Goal: Information Seeking & Learning: Learn about a topic

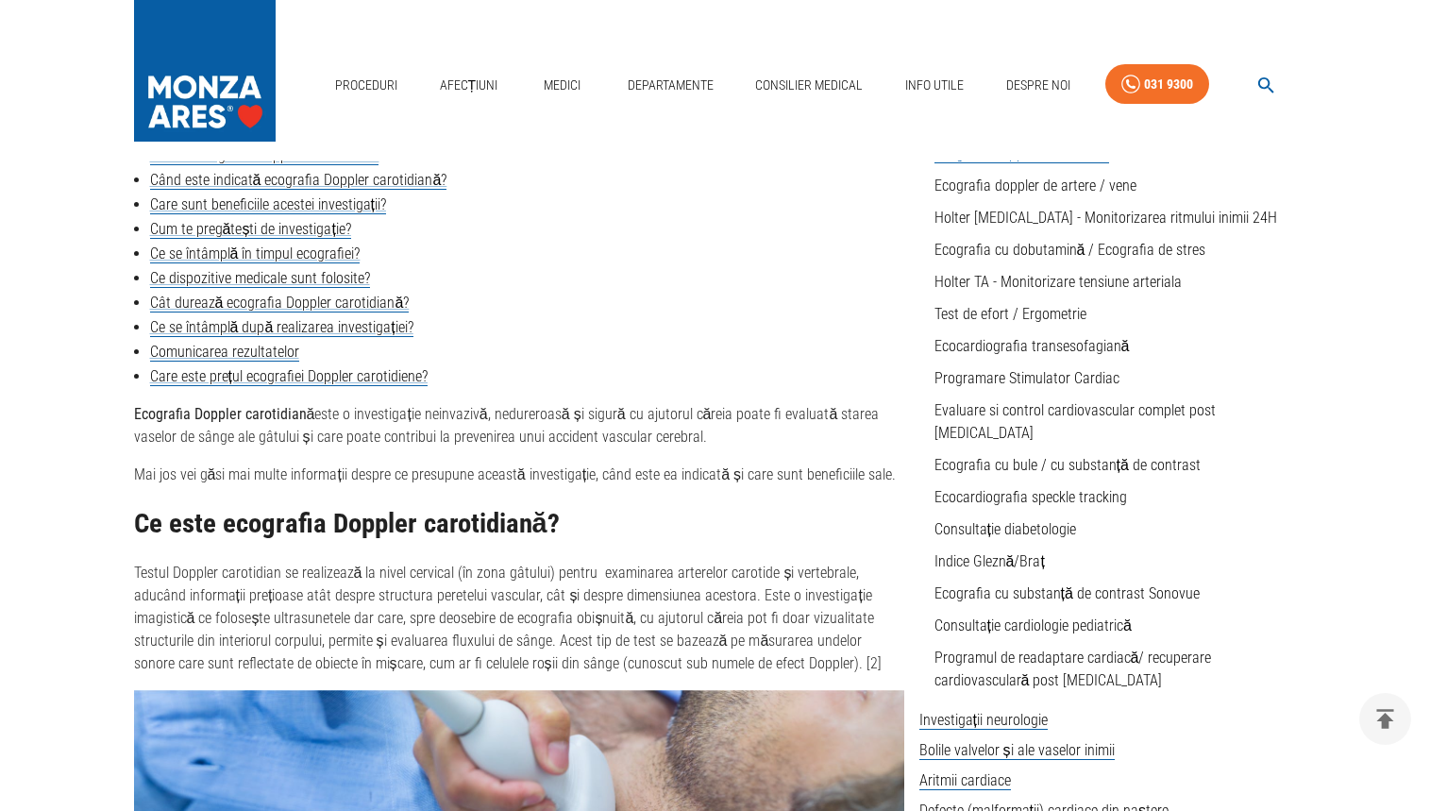
scroll to position [548, 0]
click at [343, 232] on link "Cum te pregătești de investigație?" at bounding box center [250, 229] width 201 height 19
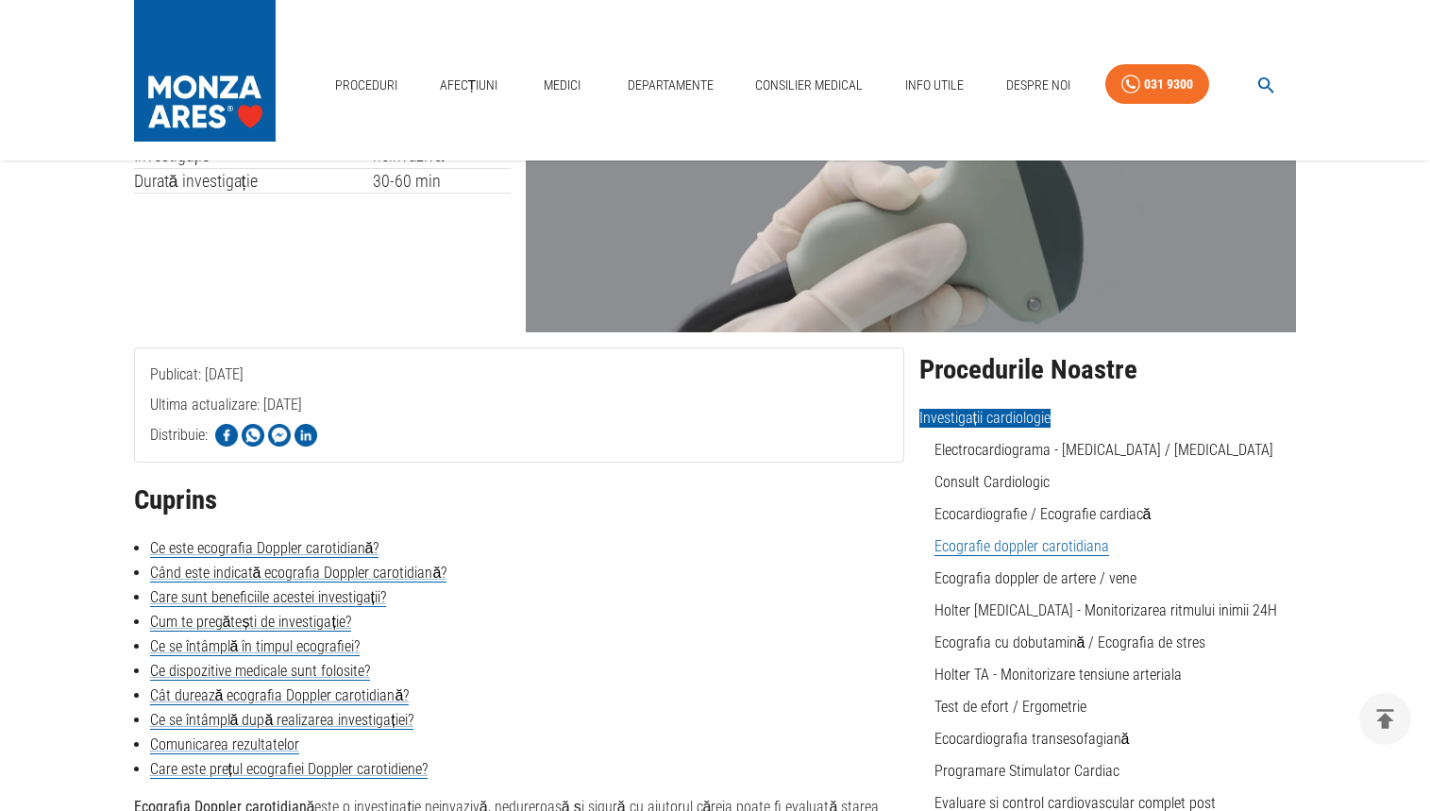
scroll to position [189, 0]
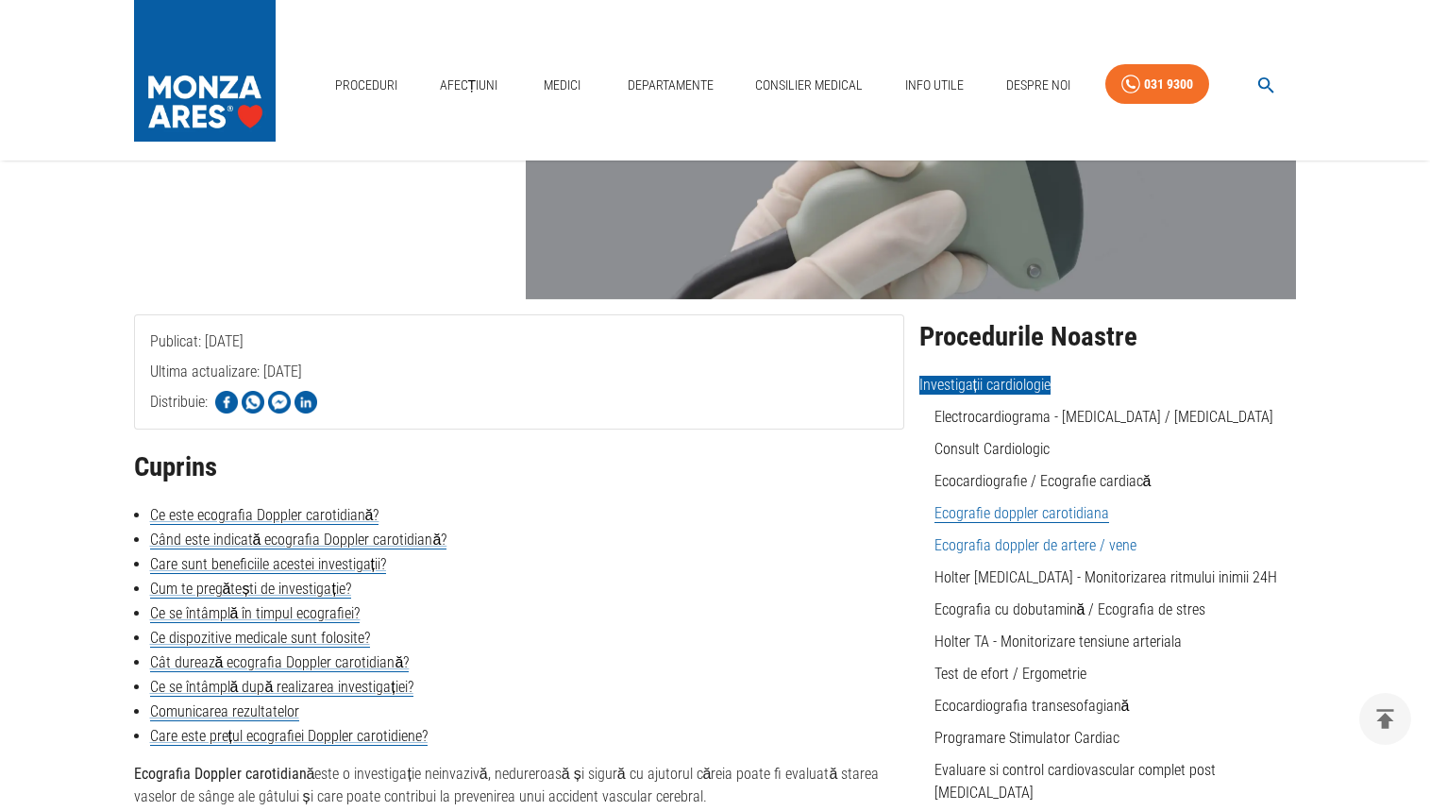
click at [1041, 548] on link "Ecografia doppler de artere / vene" at bounding box center [1035, 545] width 202 height 18
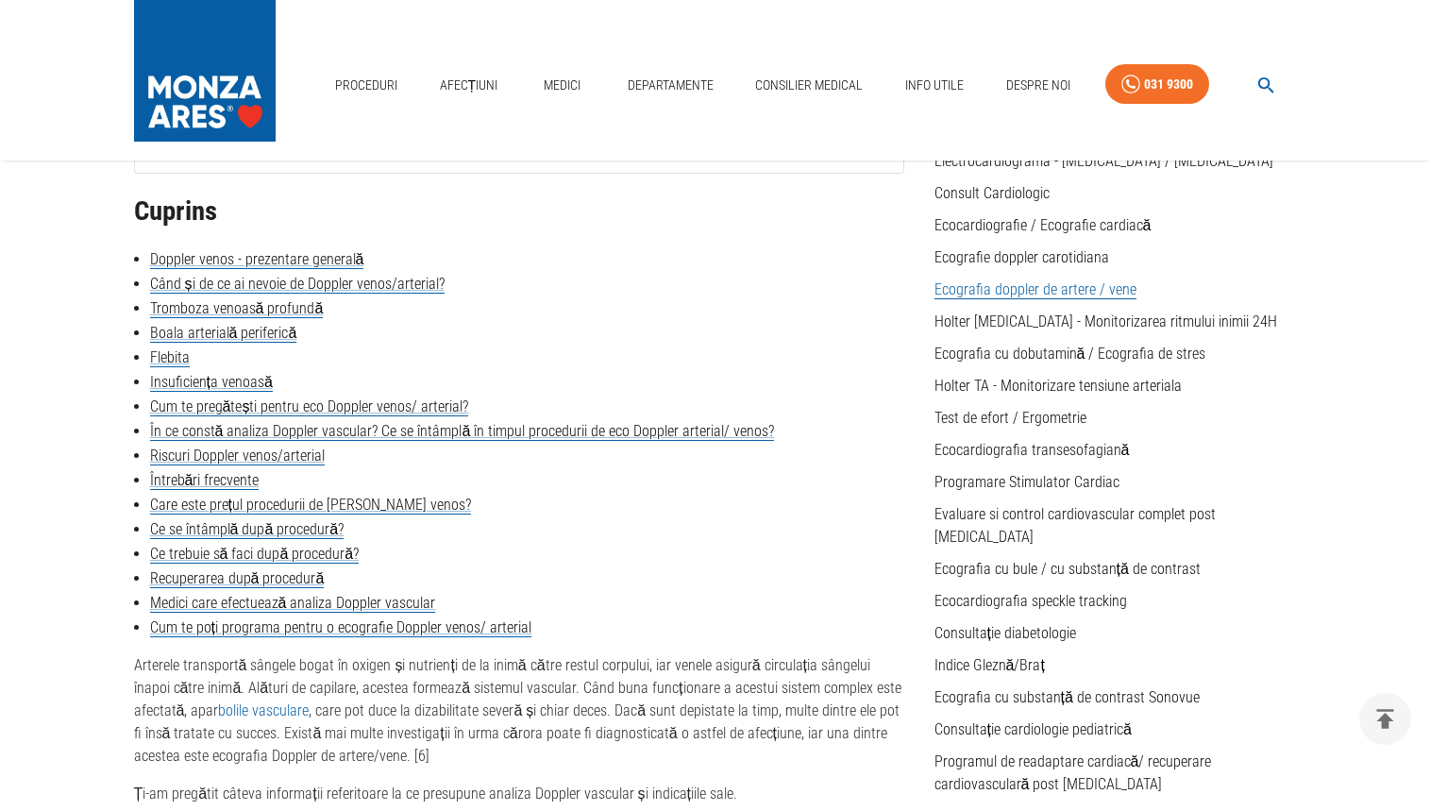
scroll to position [472, 0]
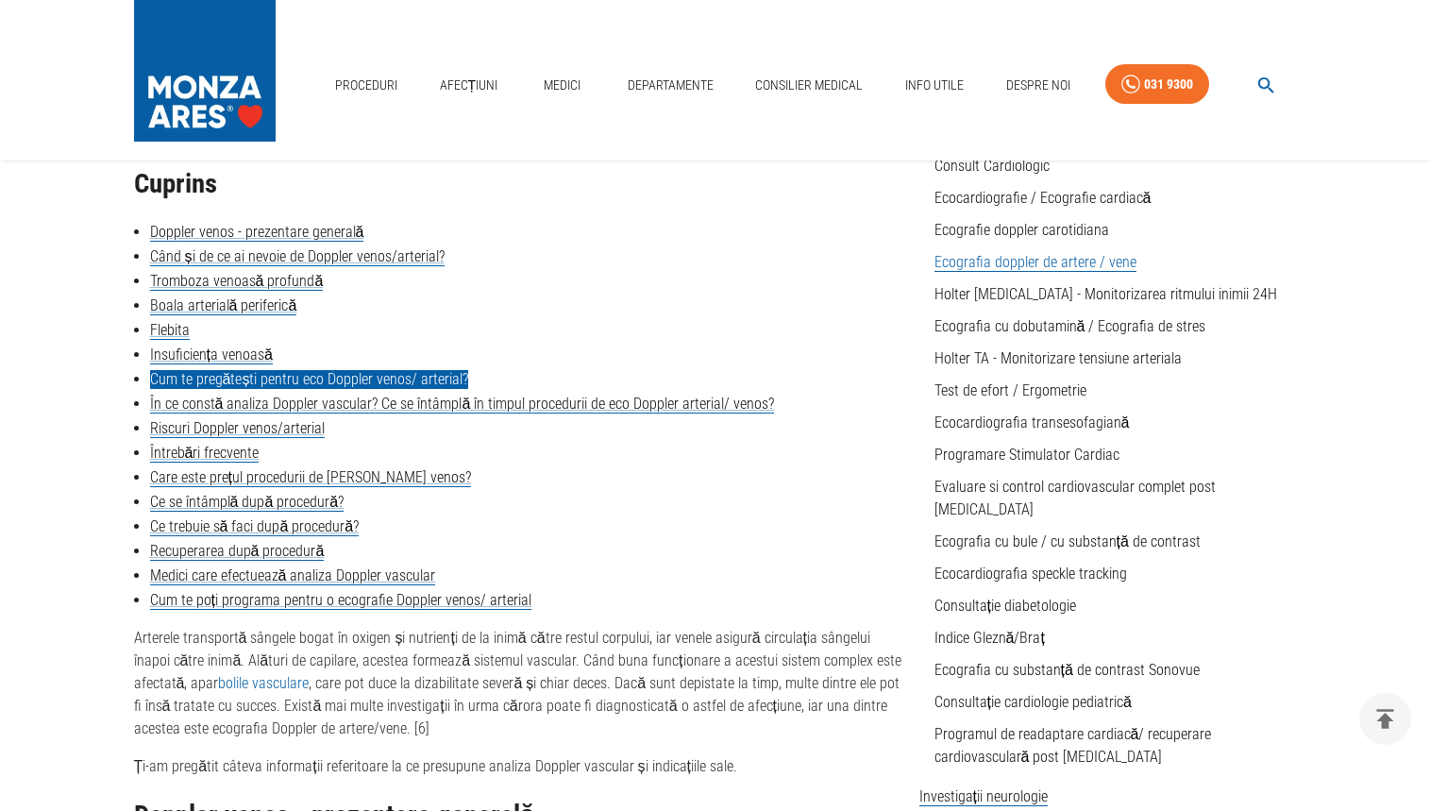
click at [436, 385] on link "Cum te pregătești pentru eco Doppler venos/ arterial?" at bounding box center [309, 379] width 319 height 19
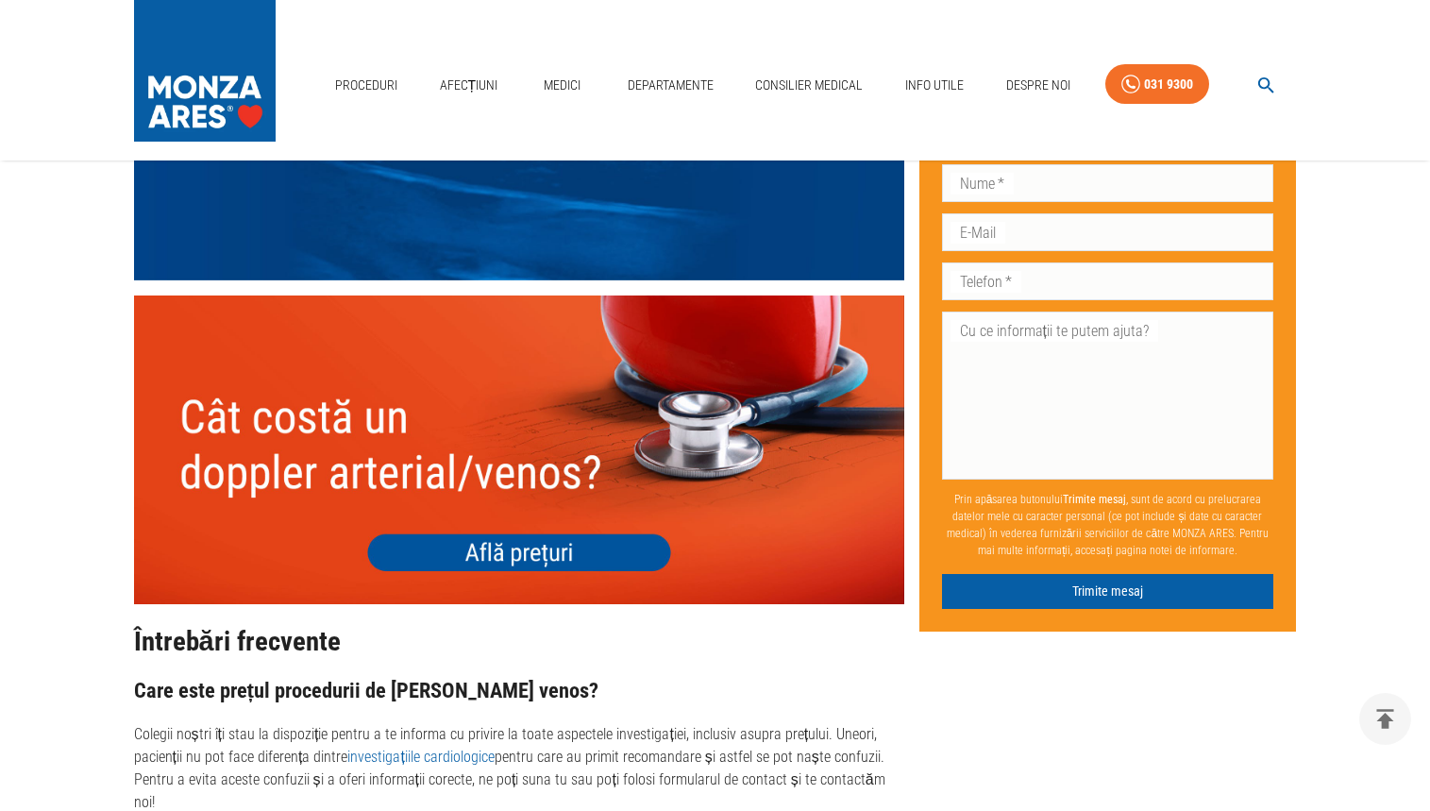
scroll to position [4181, 0]
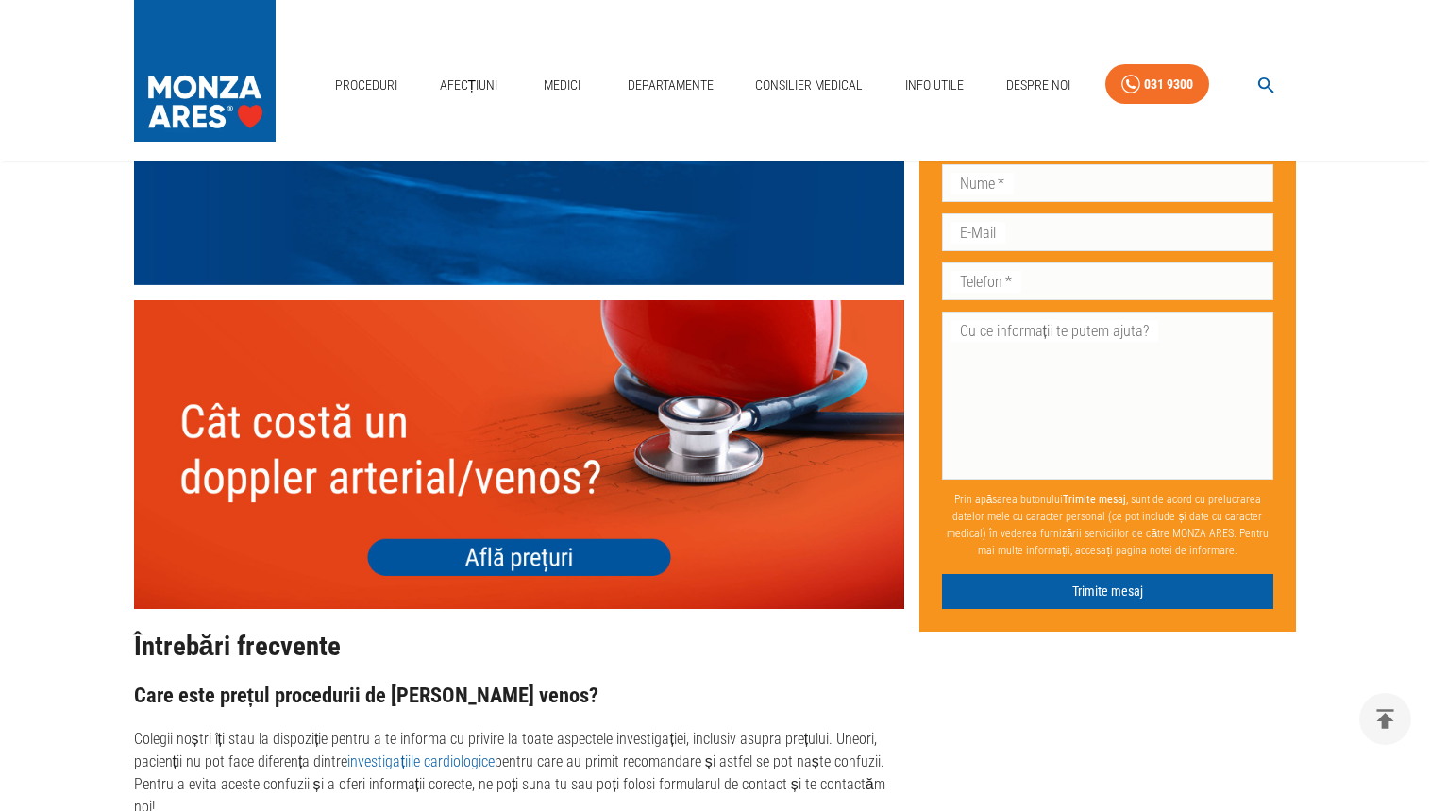
click at [543, 513] on img at bounding box center [519, 454] width 770 height 308
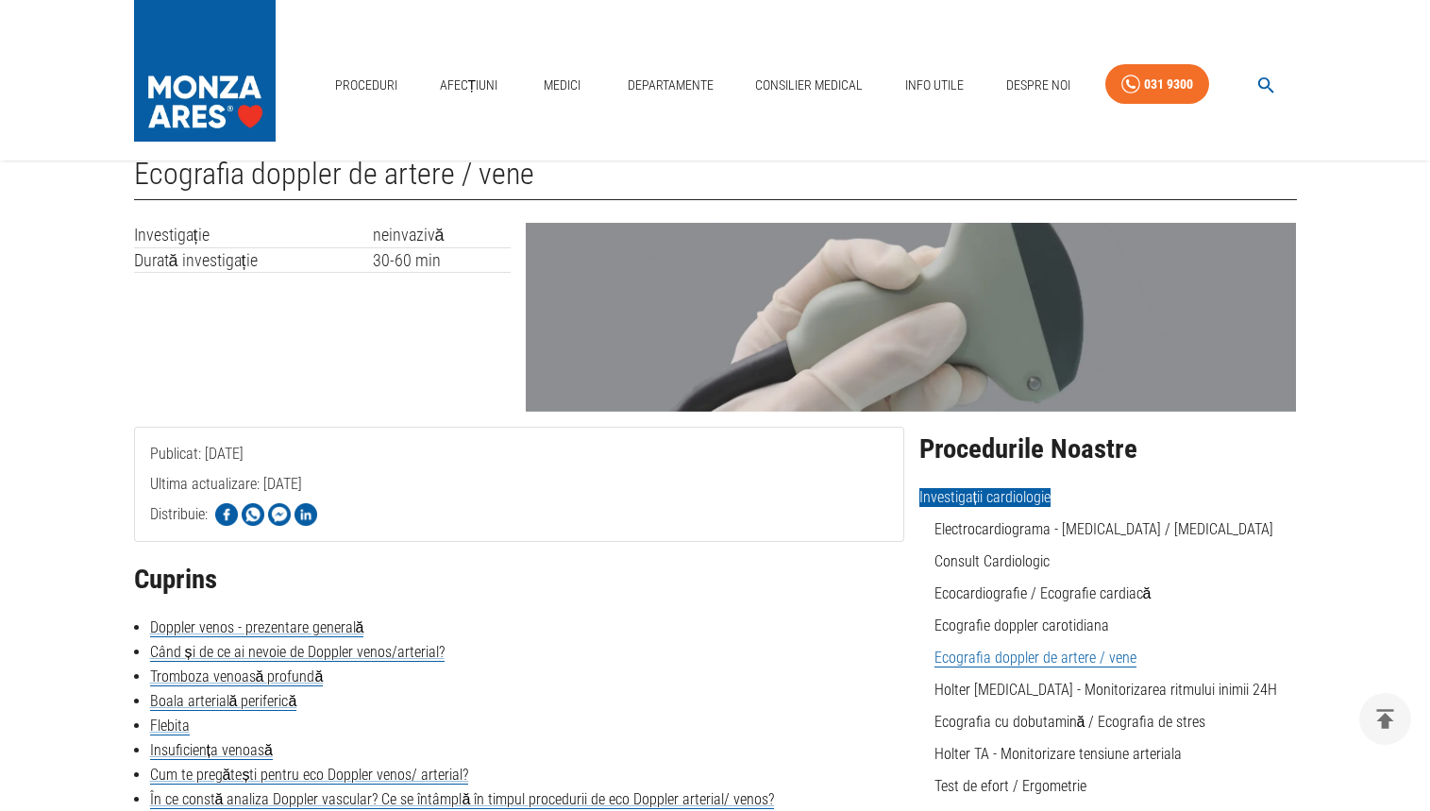
scroll to position [189, 0]
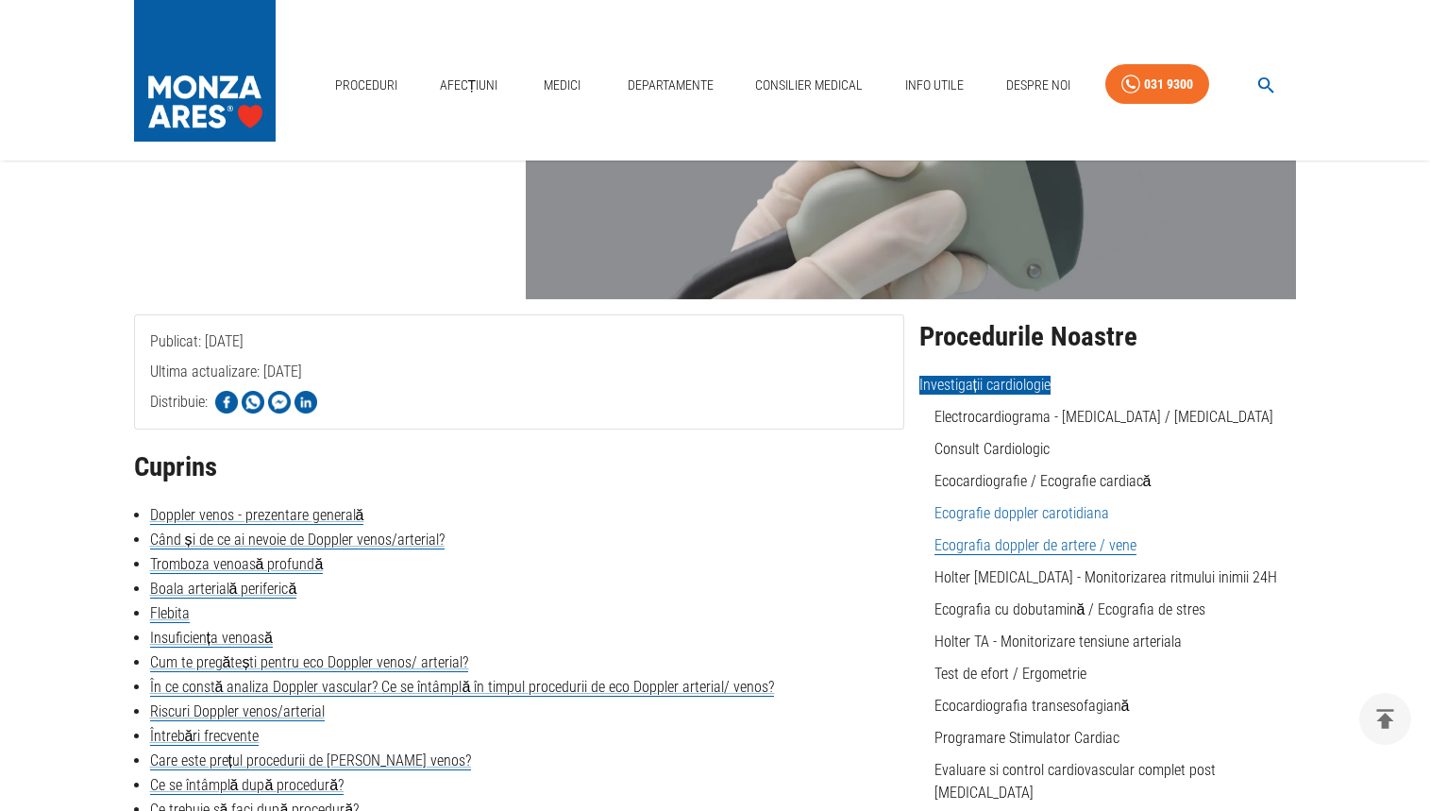
click at [1100, 515] on link "Ecografie doppler carotidiana" at bounding box center [1021, 513] width 175 height 18
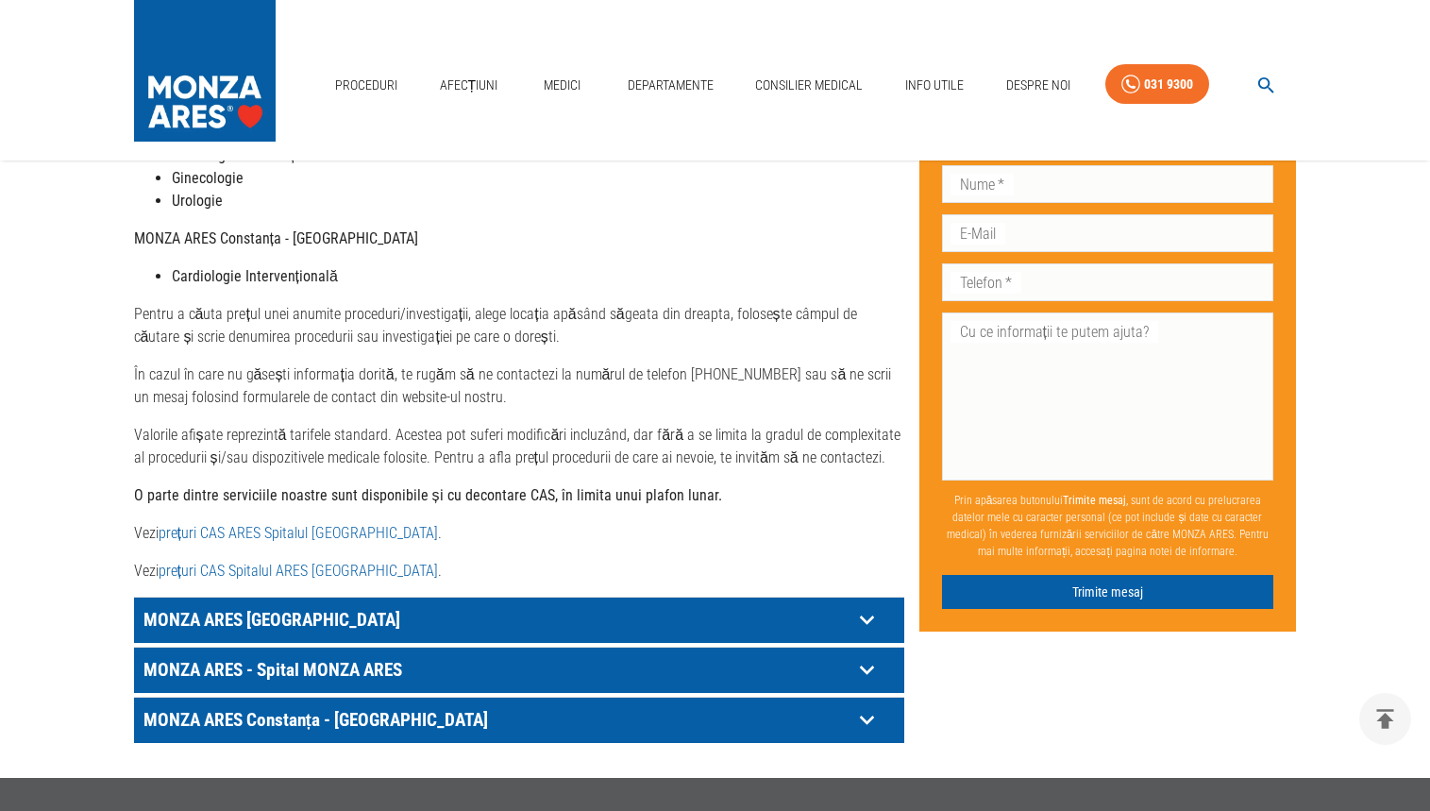
scroll to position [755, 0]
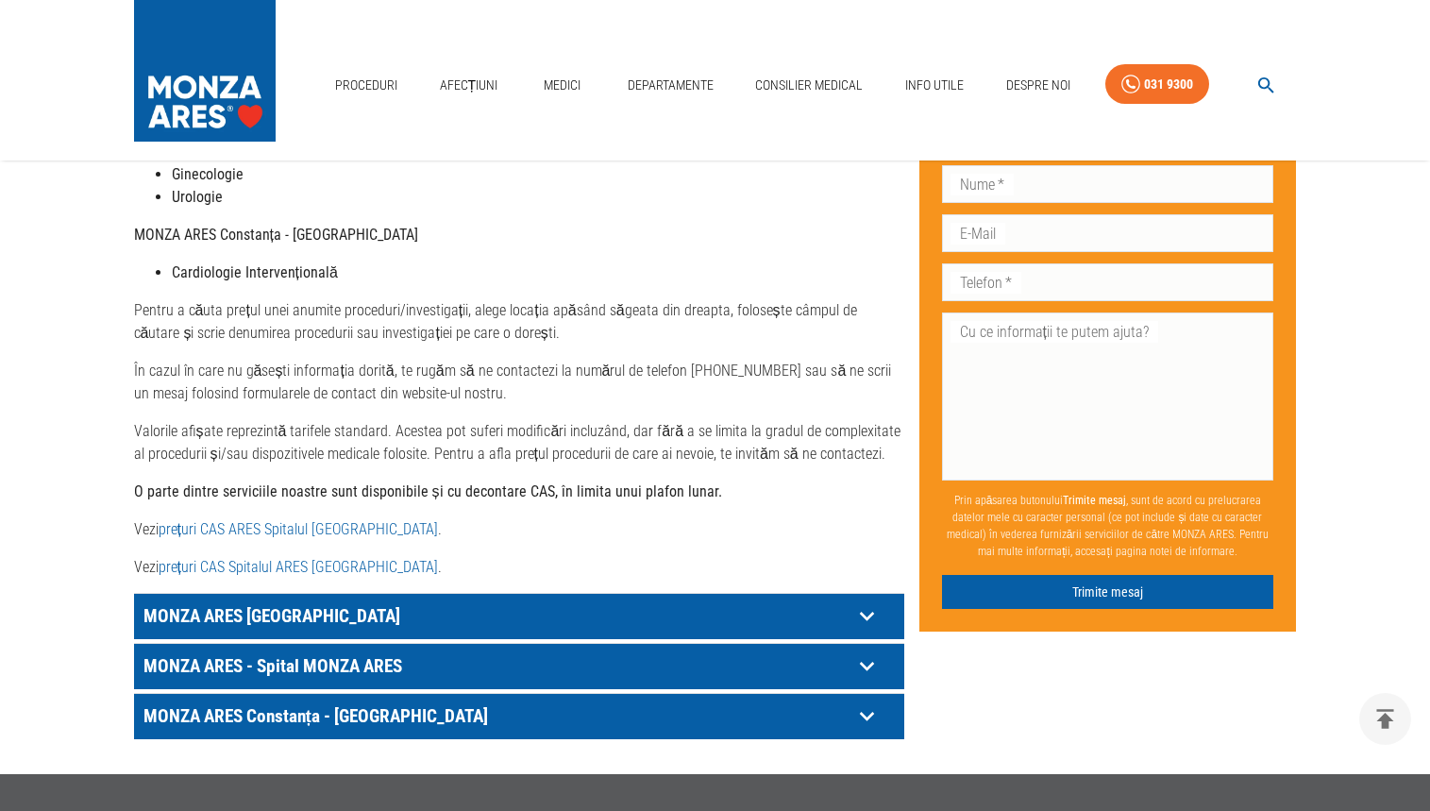
click at [342, 601] on p "MONZA ARES [GEOGRAPHIC_DATA]" at bounding box center [496, 615] width 714 height 29
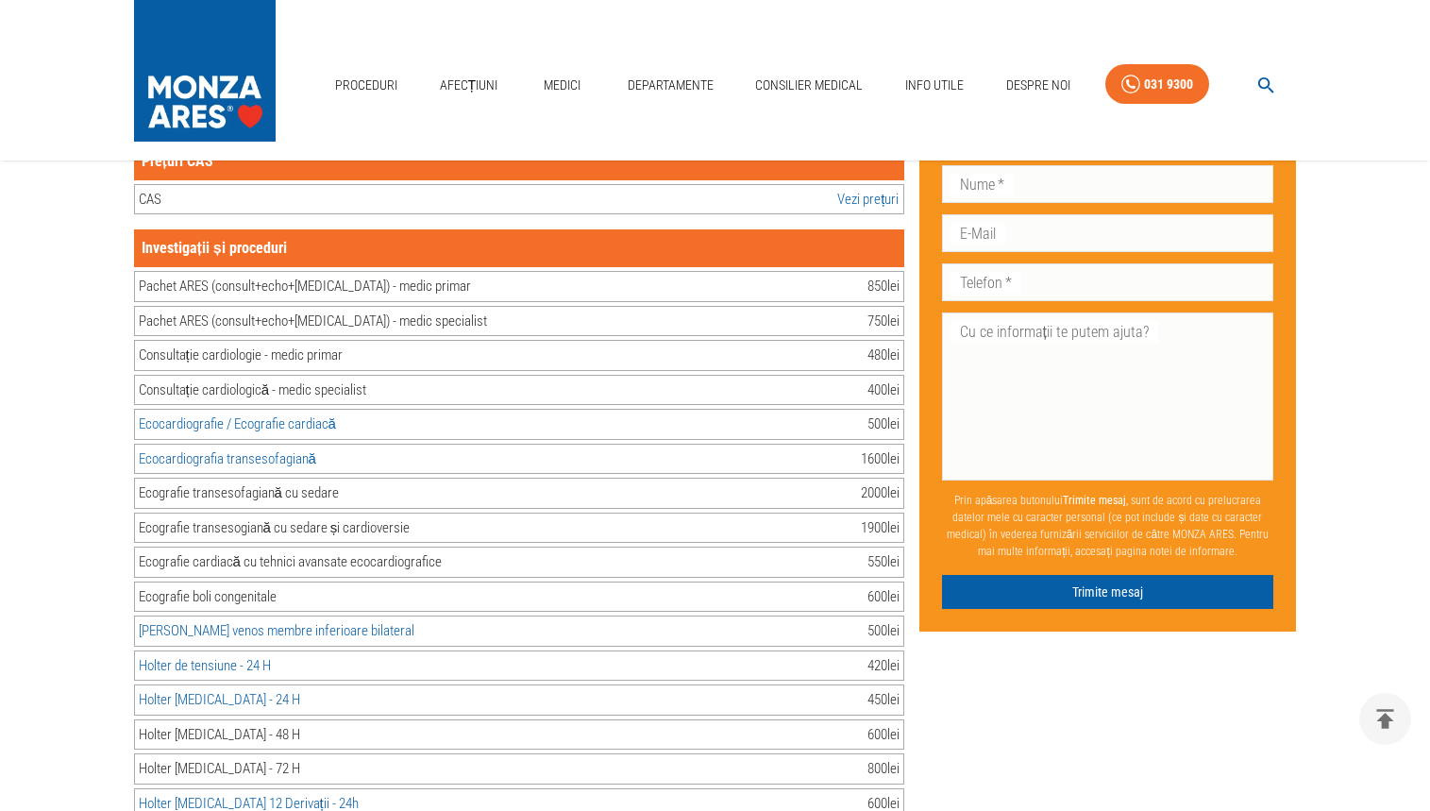
scroll to position [1321, 0]
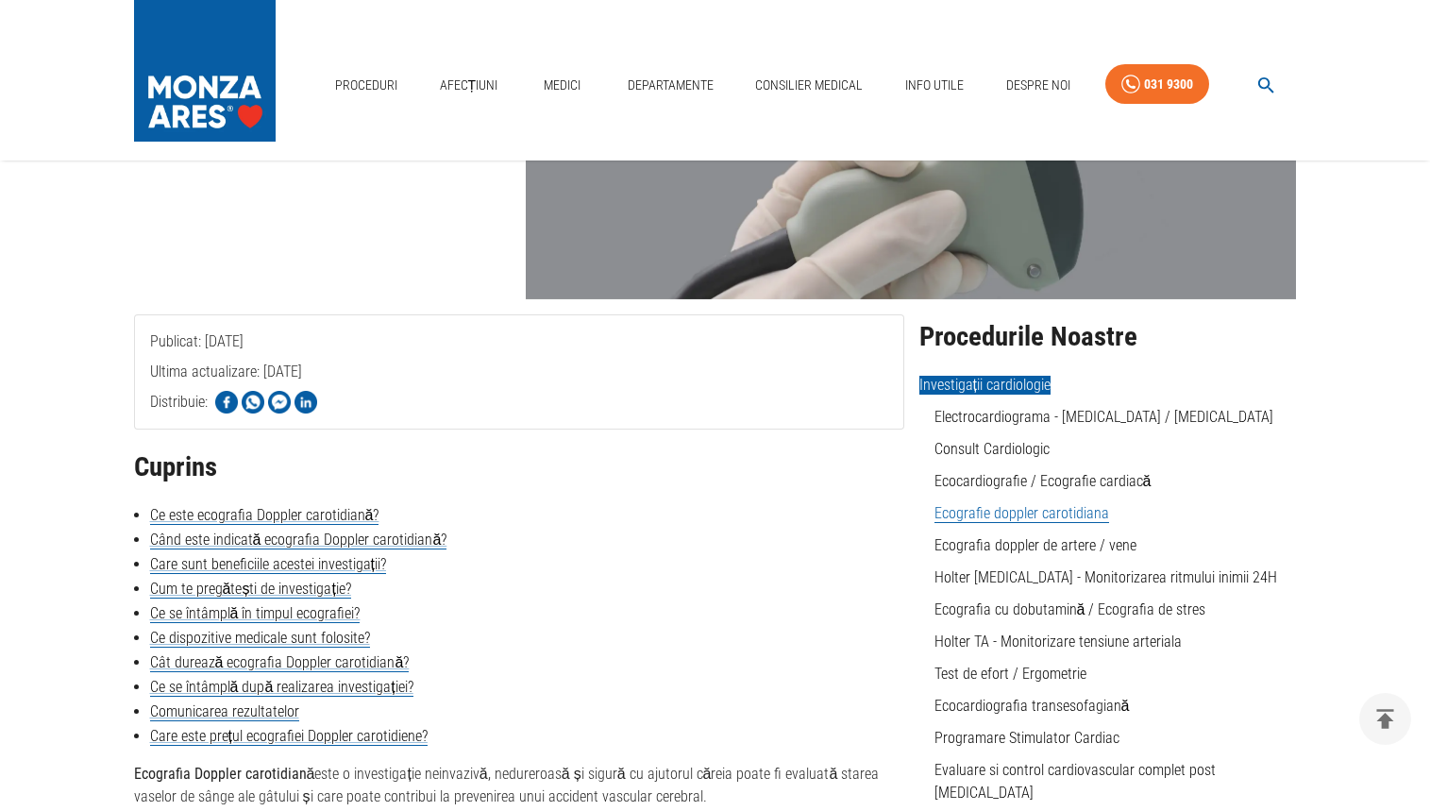
scroll to position [283, 0]
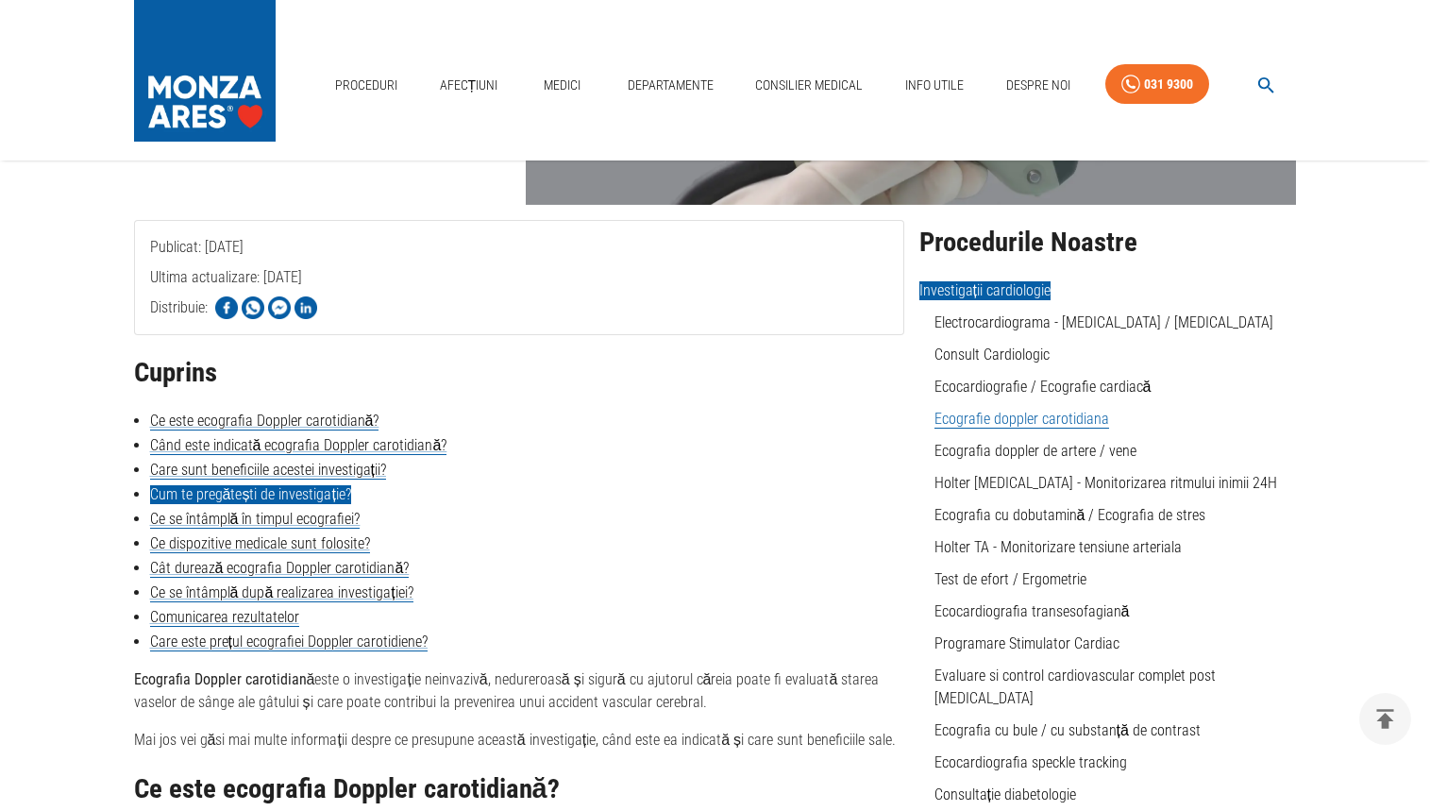
click at [343, 499] on link "Cum te pregătești de investigație?" at bounding box center [250, 494] width 201 height 19
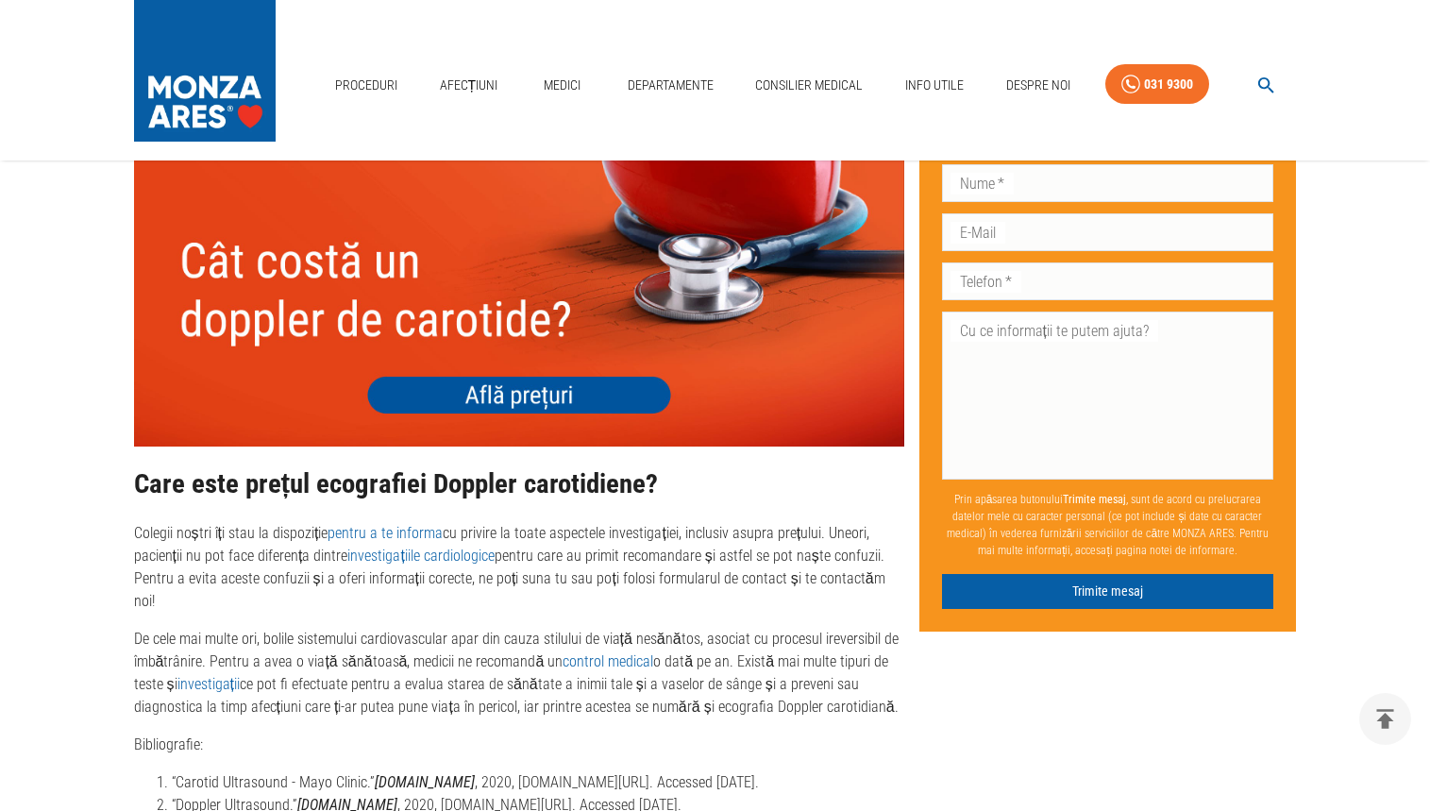
scroll to position [3765, 0]
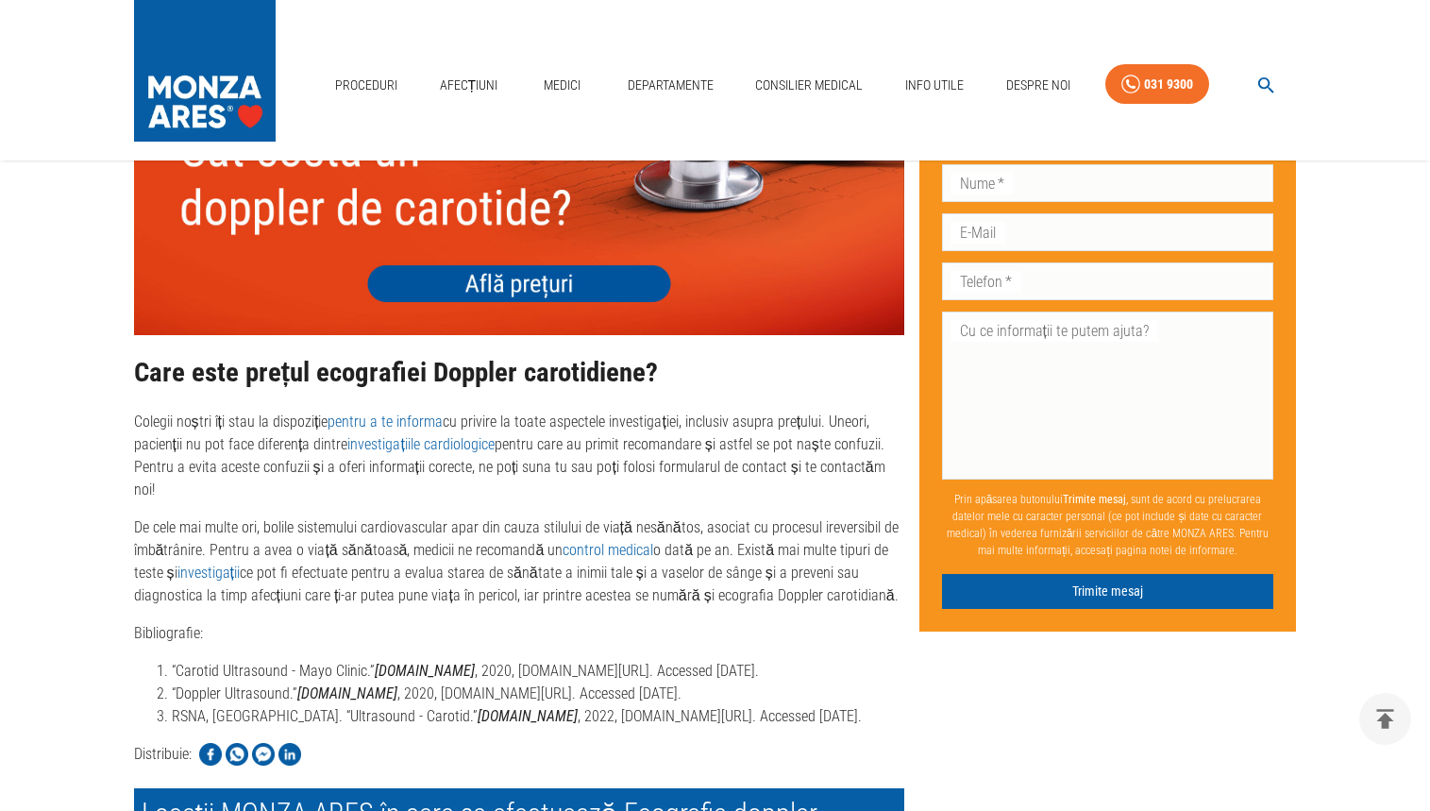
click at [234, 579] on link "investigații" at bounding box center [208, 573] width 62 height 18
click at [266, 323] on img at bounding box center [519, 181] width 770 height 308
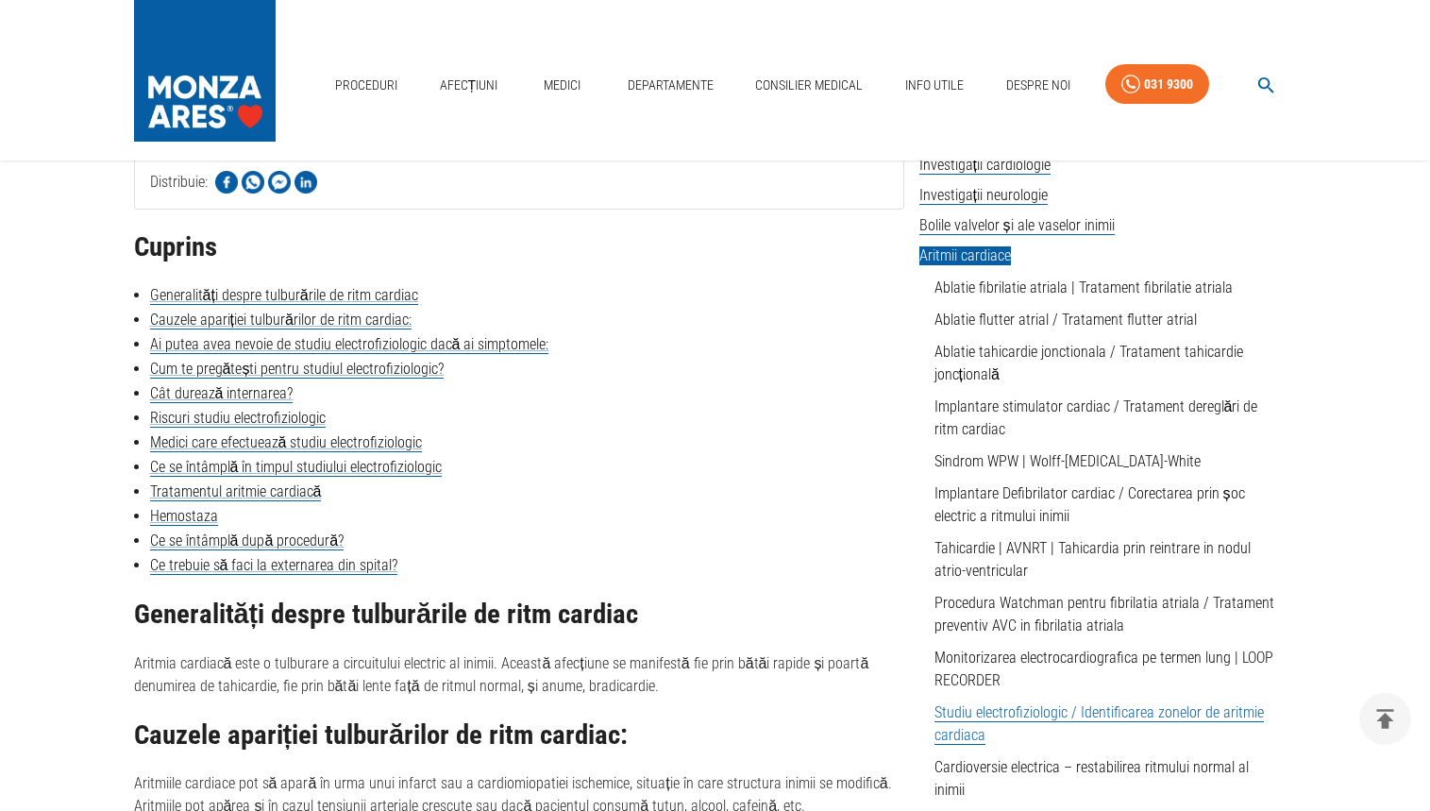
scroll to position [472, 0]
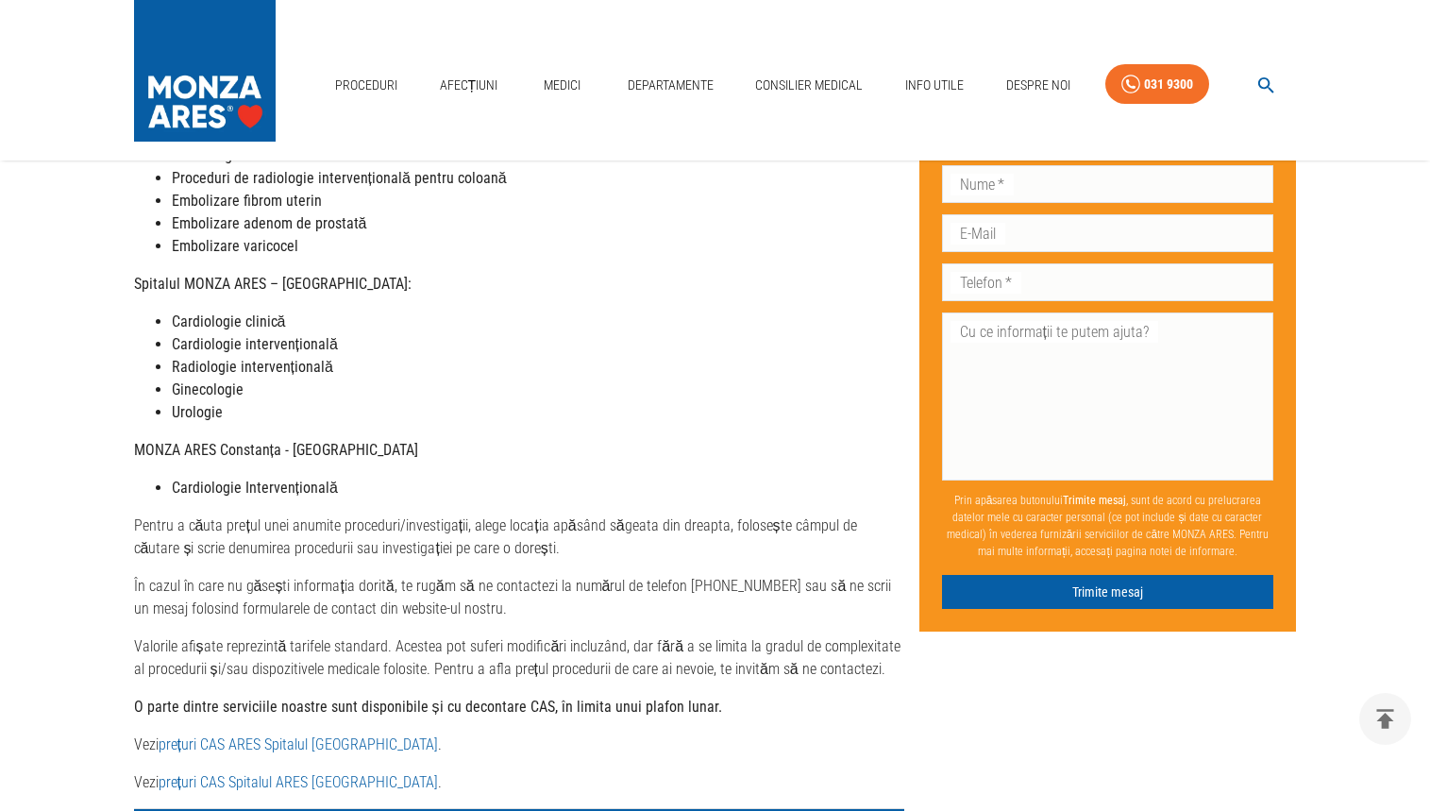
scroll to position [755, 0]
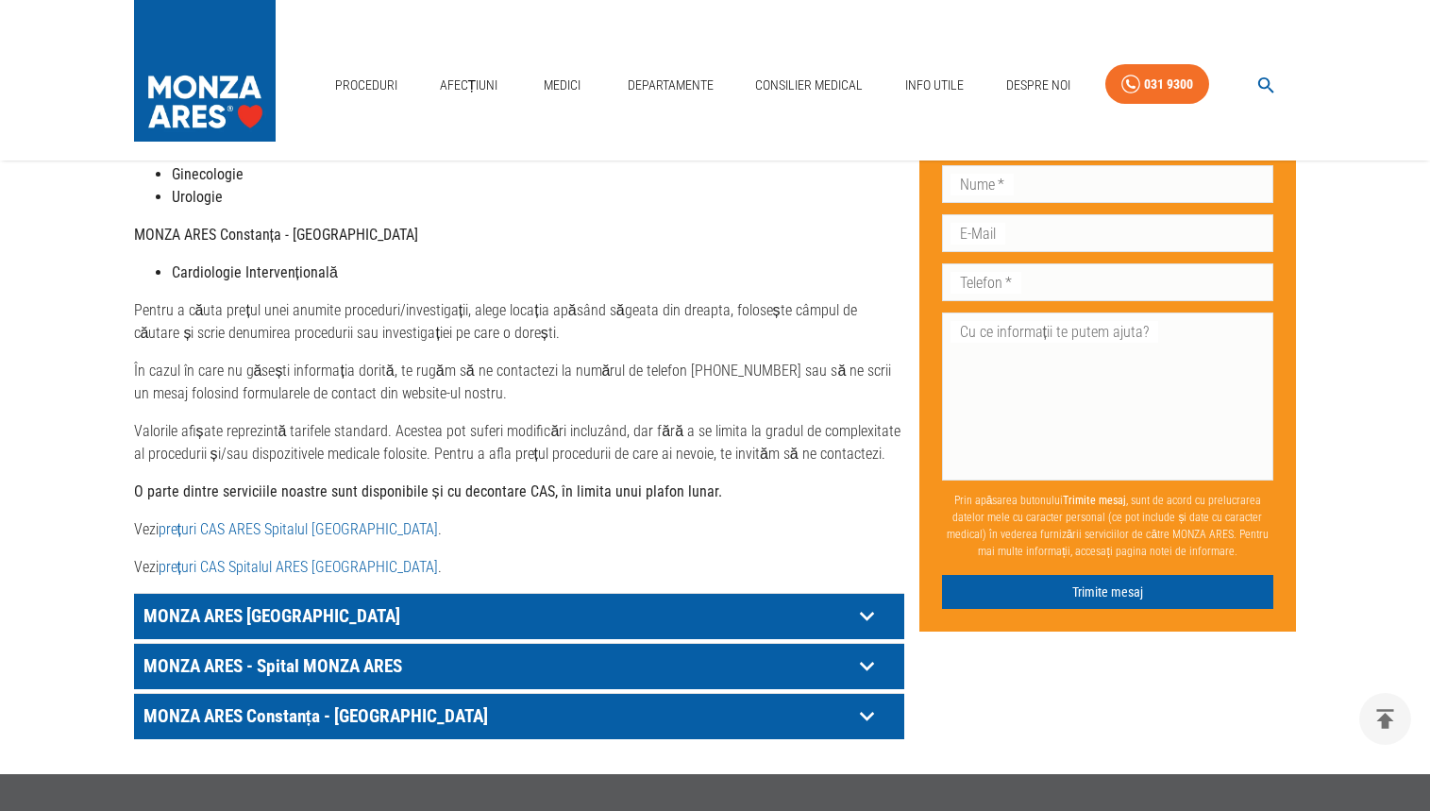
click at [868, 651] on icon at bounding box center [866, 665] width 29 height 29
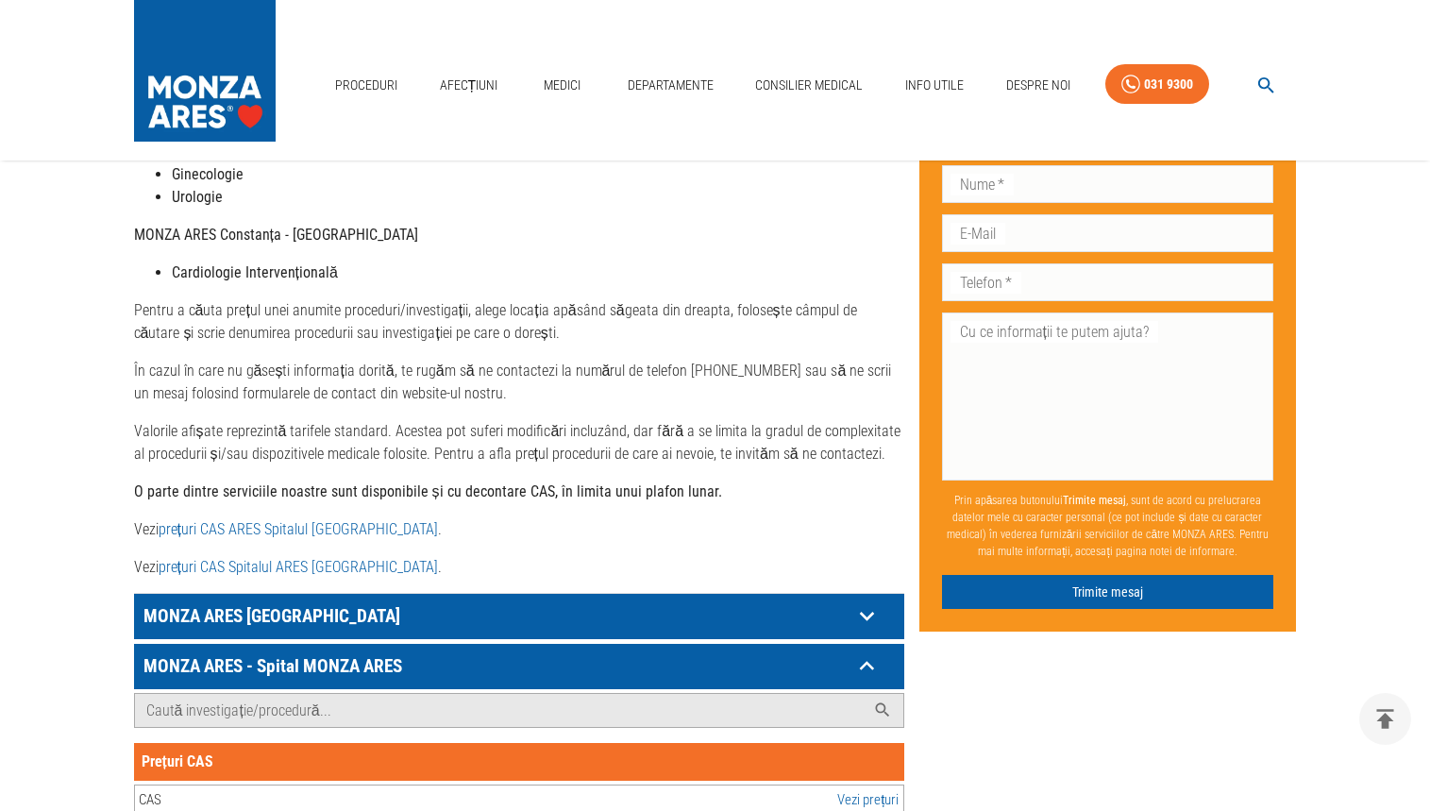
click at [868, 661] on icon at bounding box center [866, 665] width 14 height 9
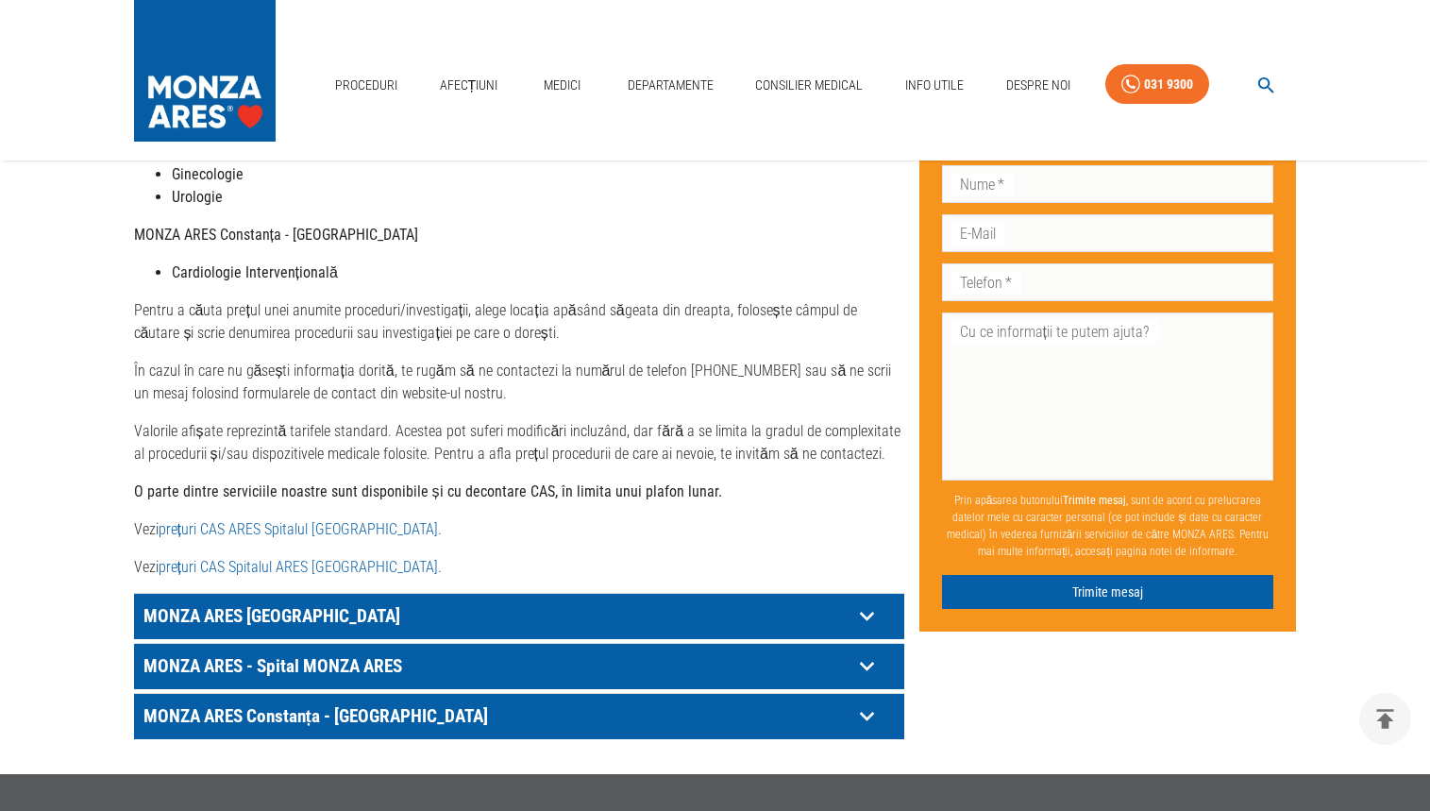
click at [867, 601] on icon at bounding box center [866, 615] width 29 height 29
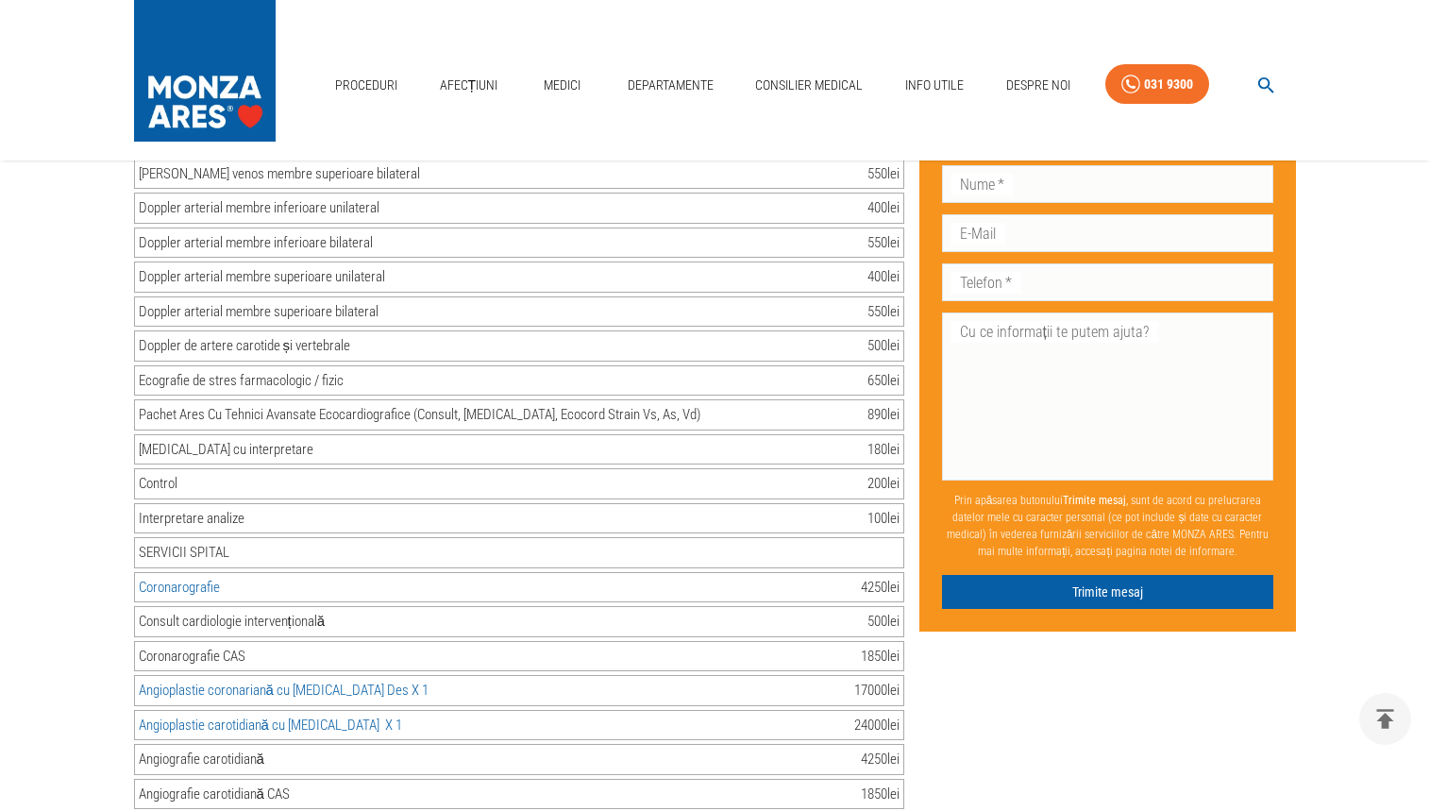
scroll to position [2171, 0]
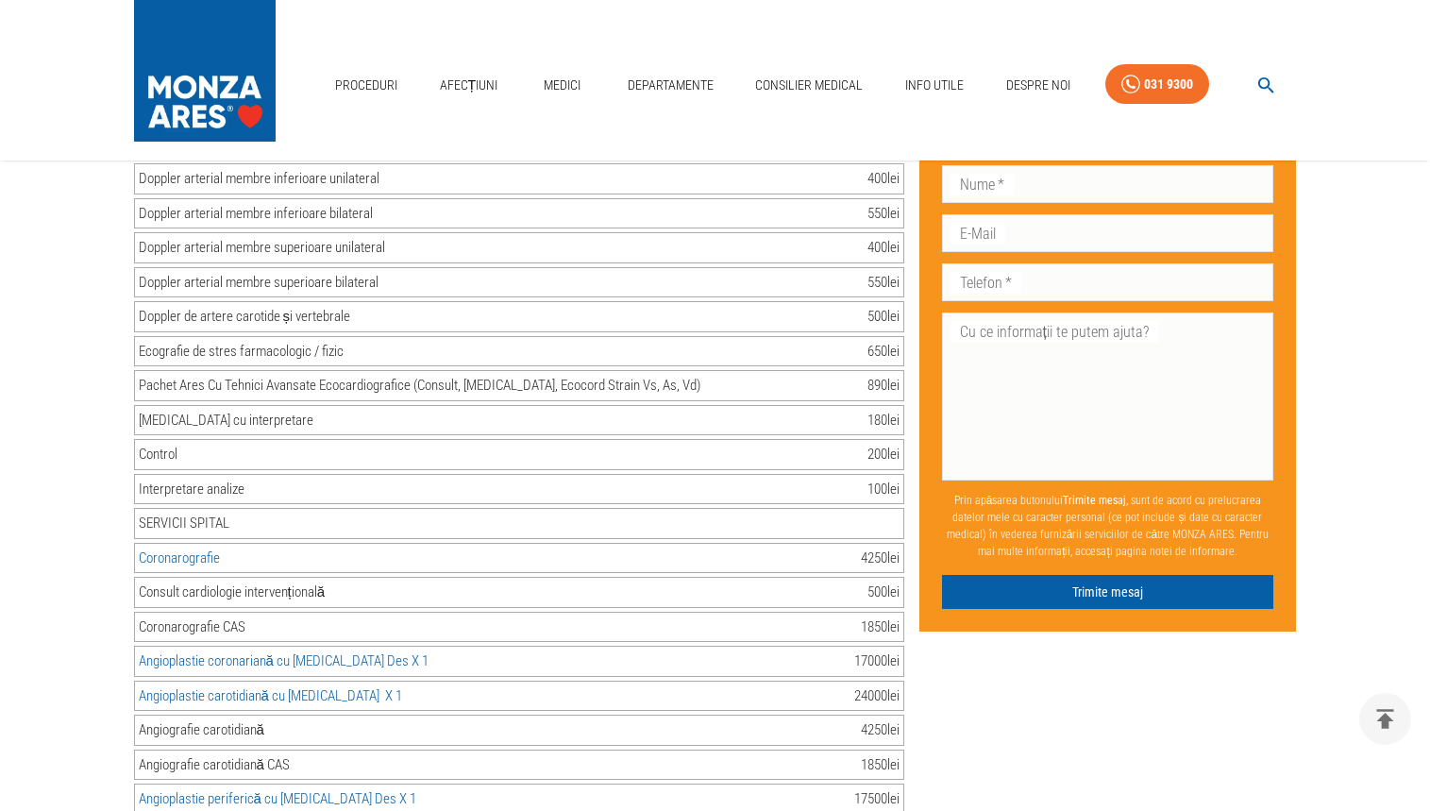
click at [355, 652] on link "Angioplastie coronariană cu [MEDICAL_DATA] Des X 1" at bounding box center [284, 660] width 290 height 17
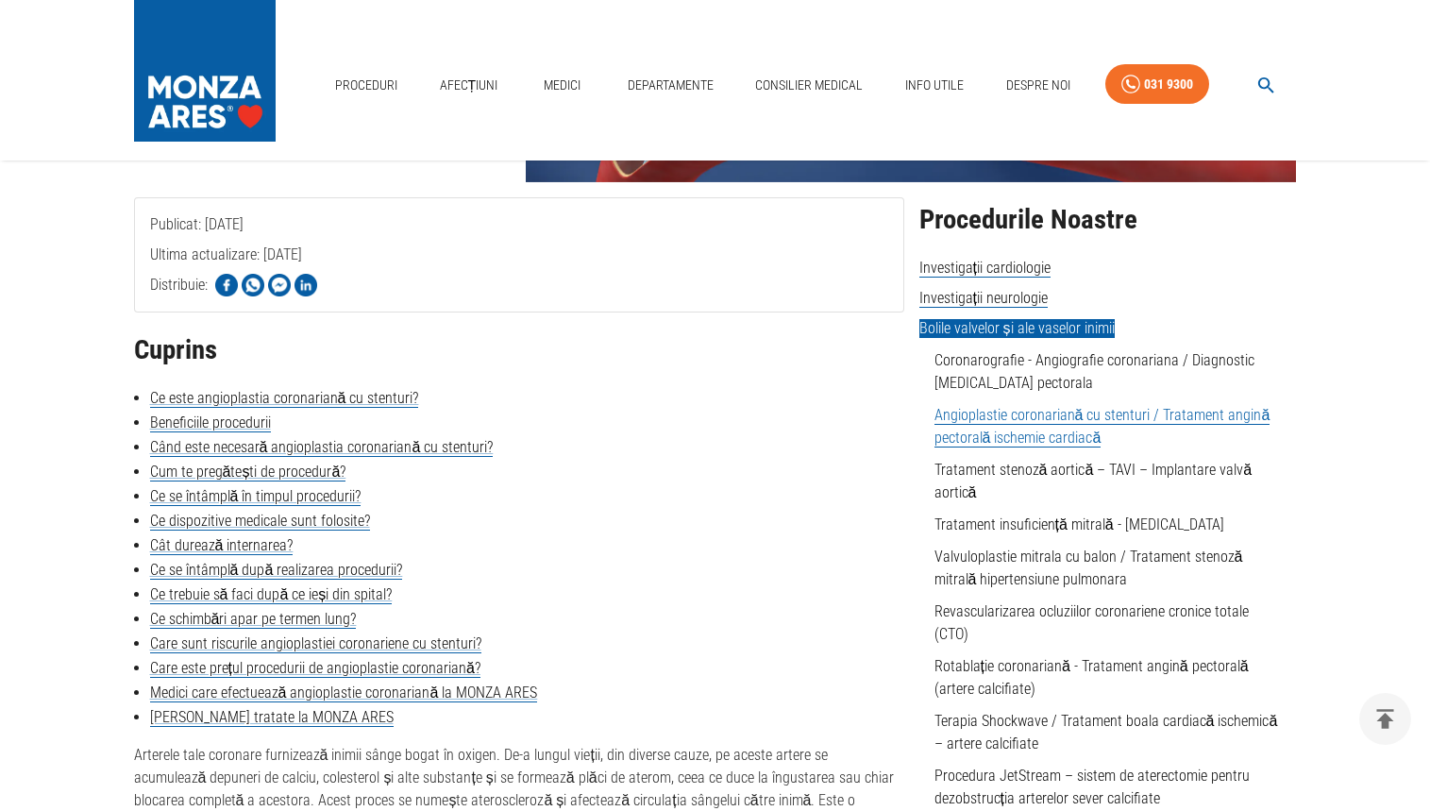
scroll to position [283, 0]
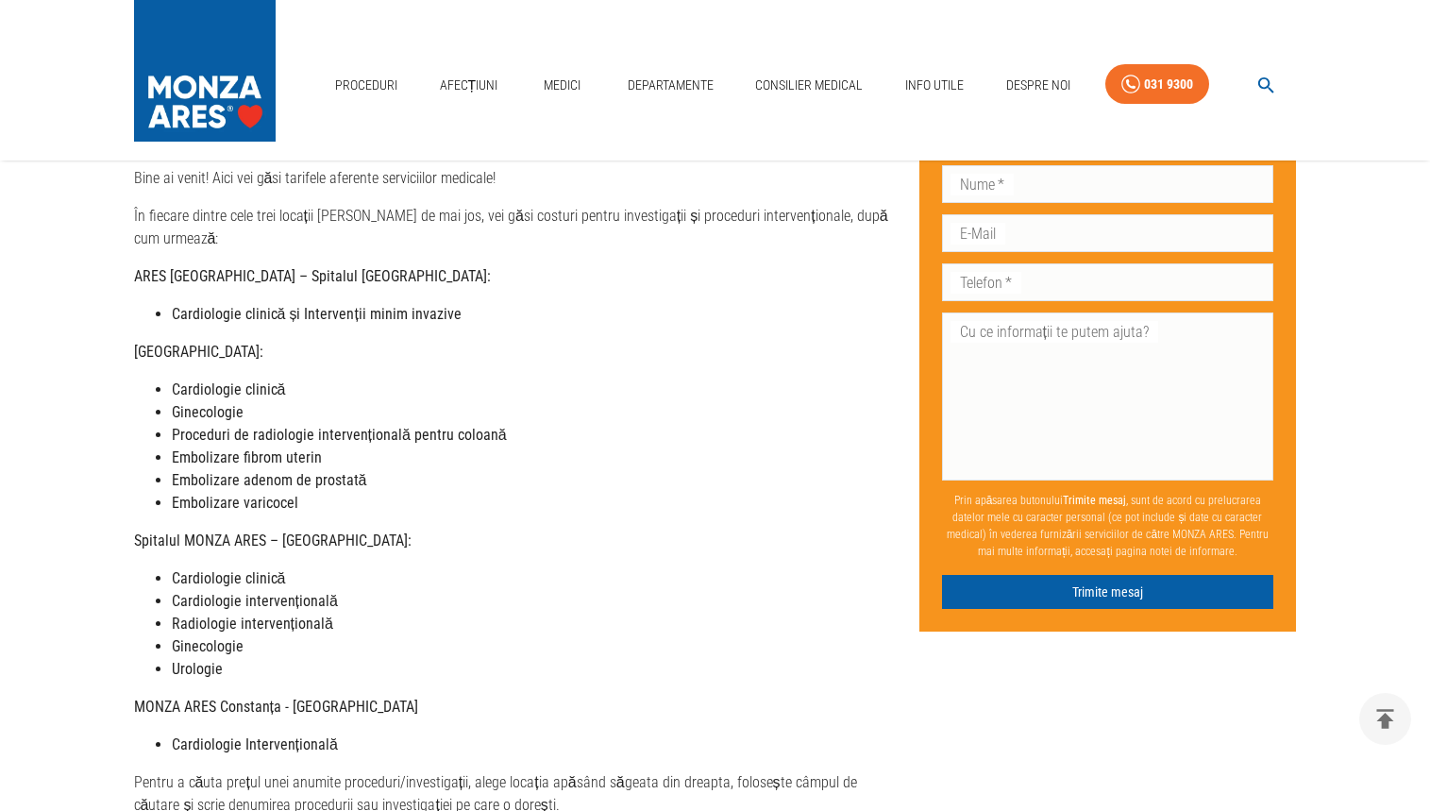
scroll to position [1006, 0]
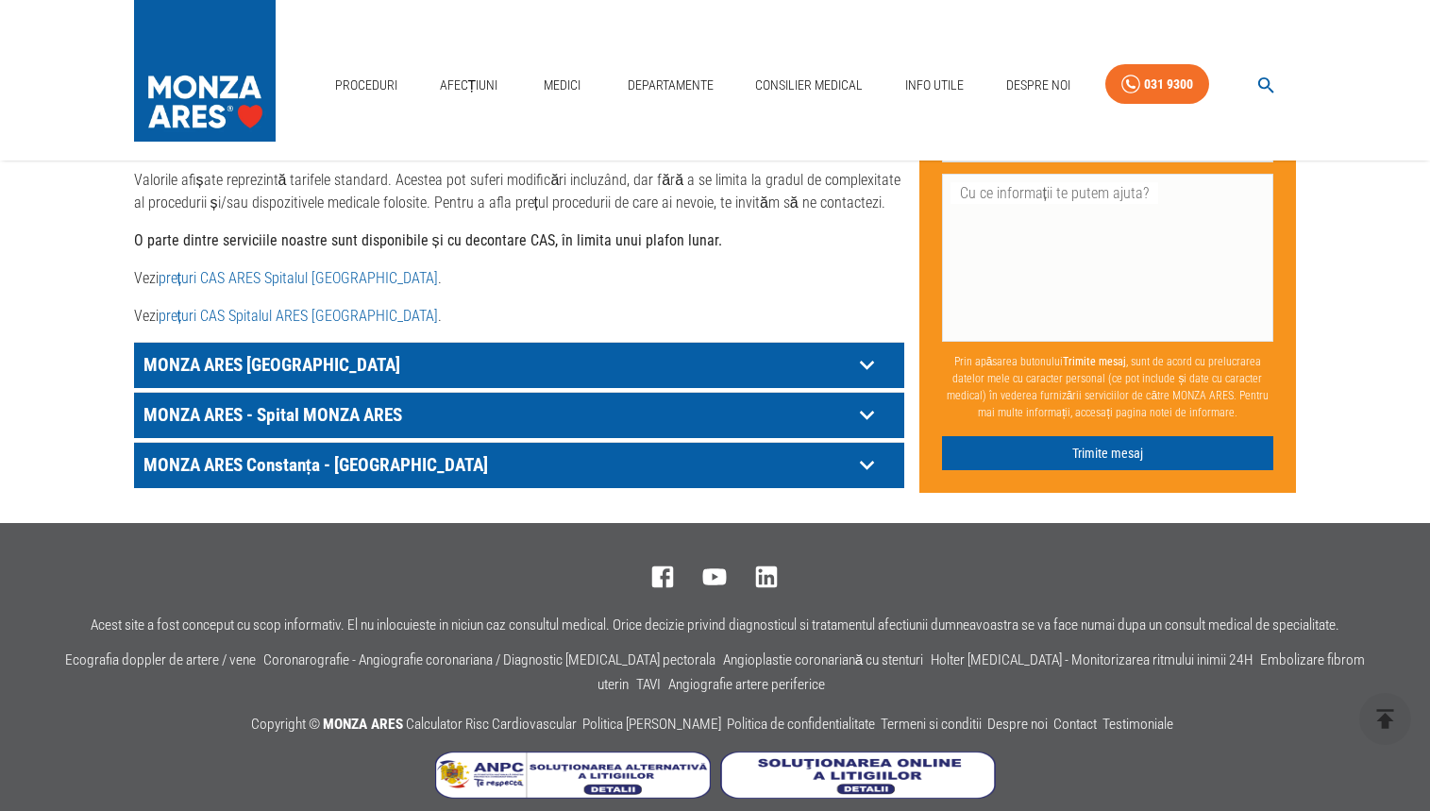
click at [868, 350] on icon at bounding box center [866, 364] width 29 height 29
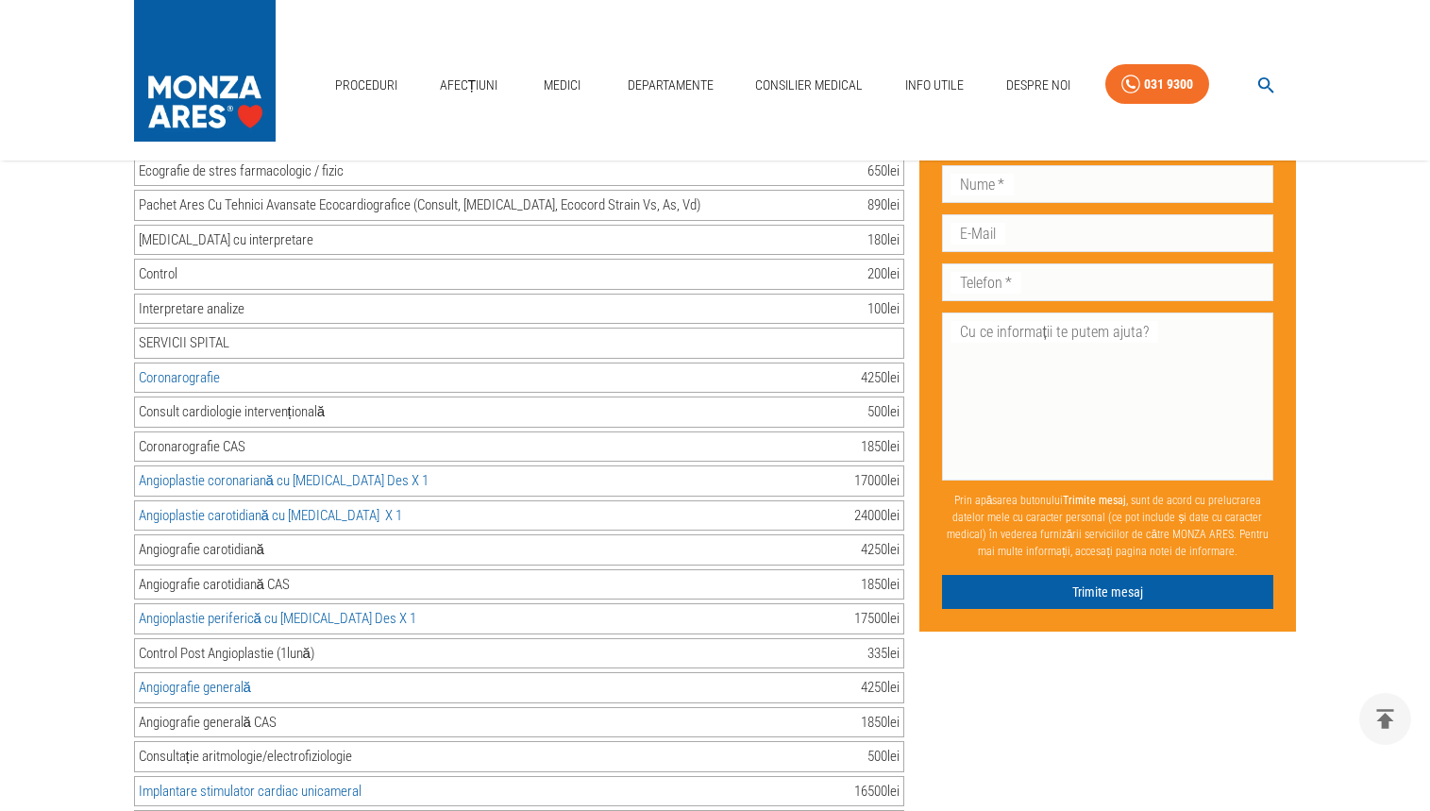
scroll to position [2422, 0]
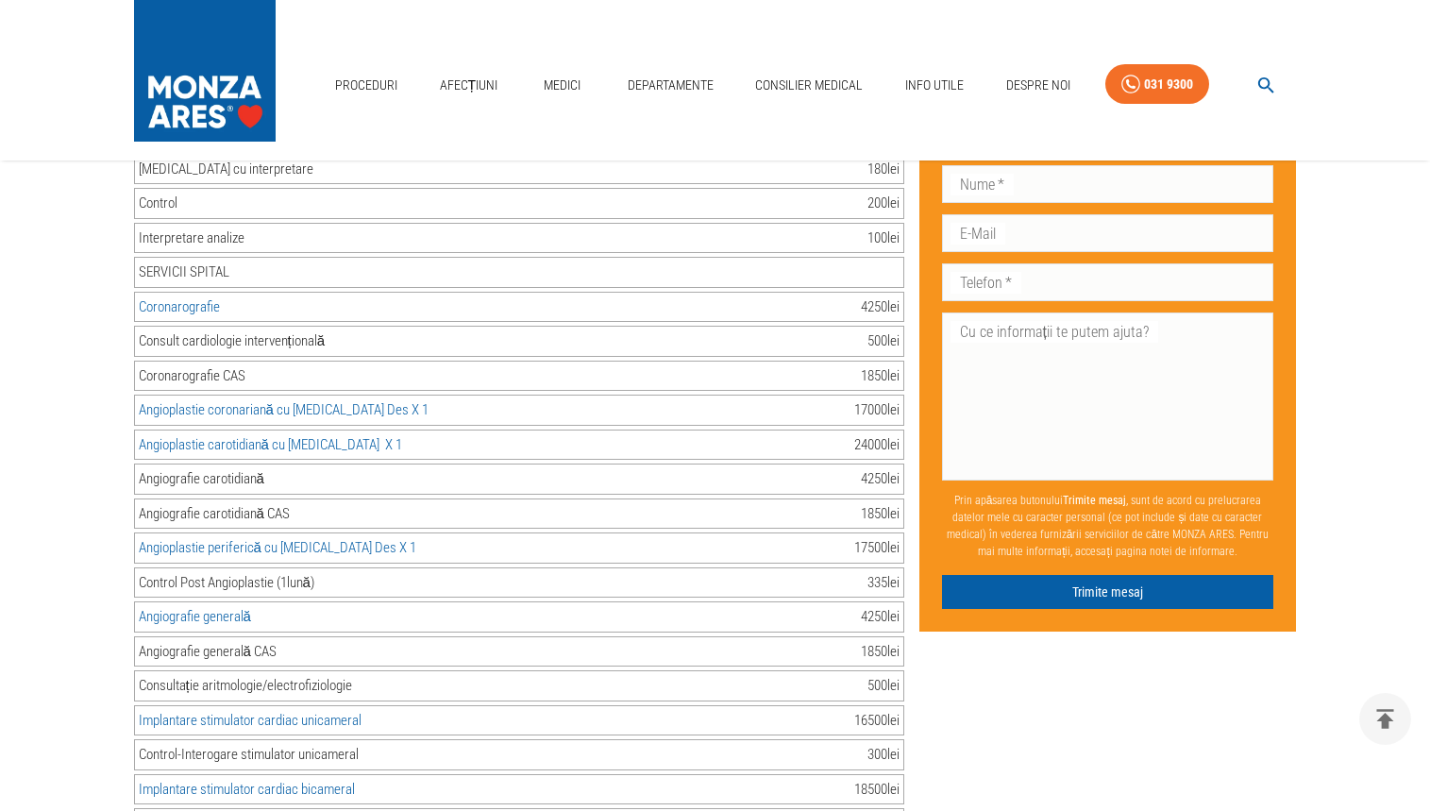
click at [326, 436] on link "Angioplastie carotidiană cu [MEDICAL_DATA] X 1" at bounding box center [270, 444] width 263 height 17
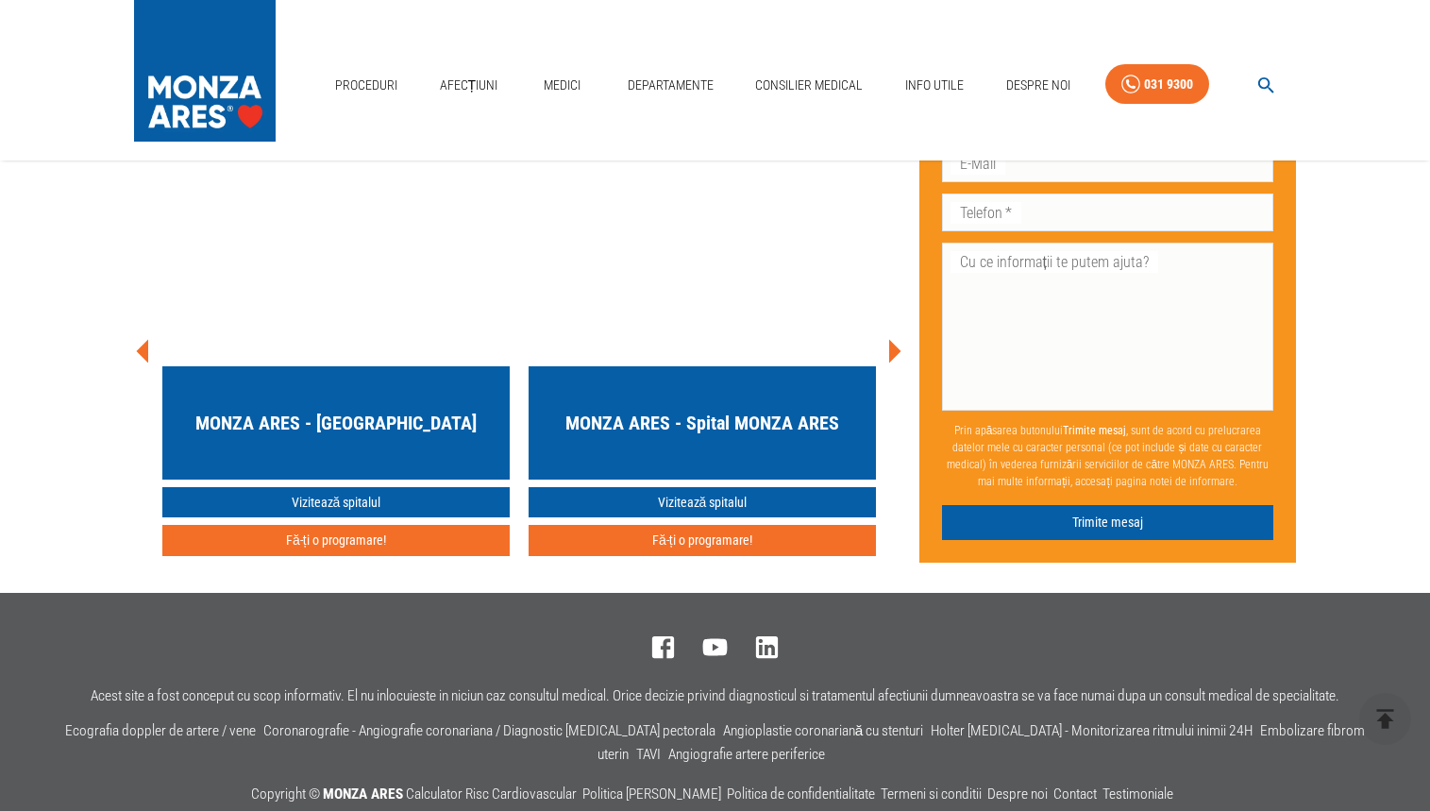
scroll to position [7268, 0]
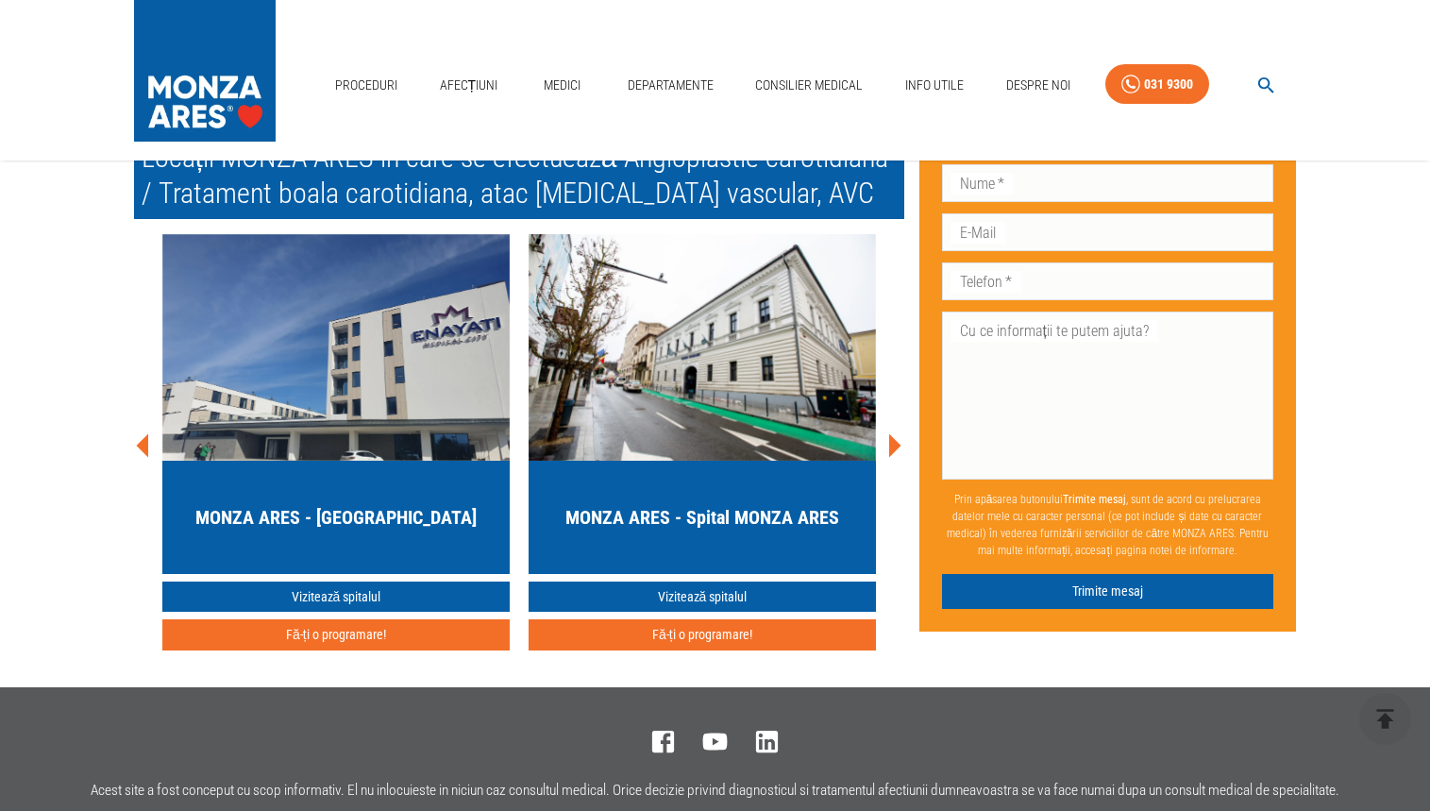
click at [893, 433] on icon at bounding box center [895, 445] width 12 height 24
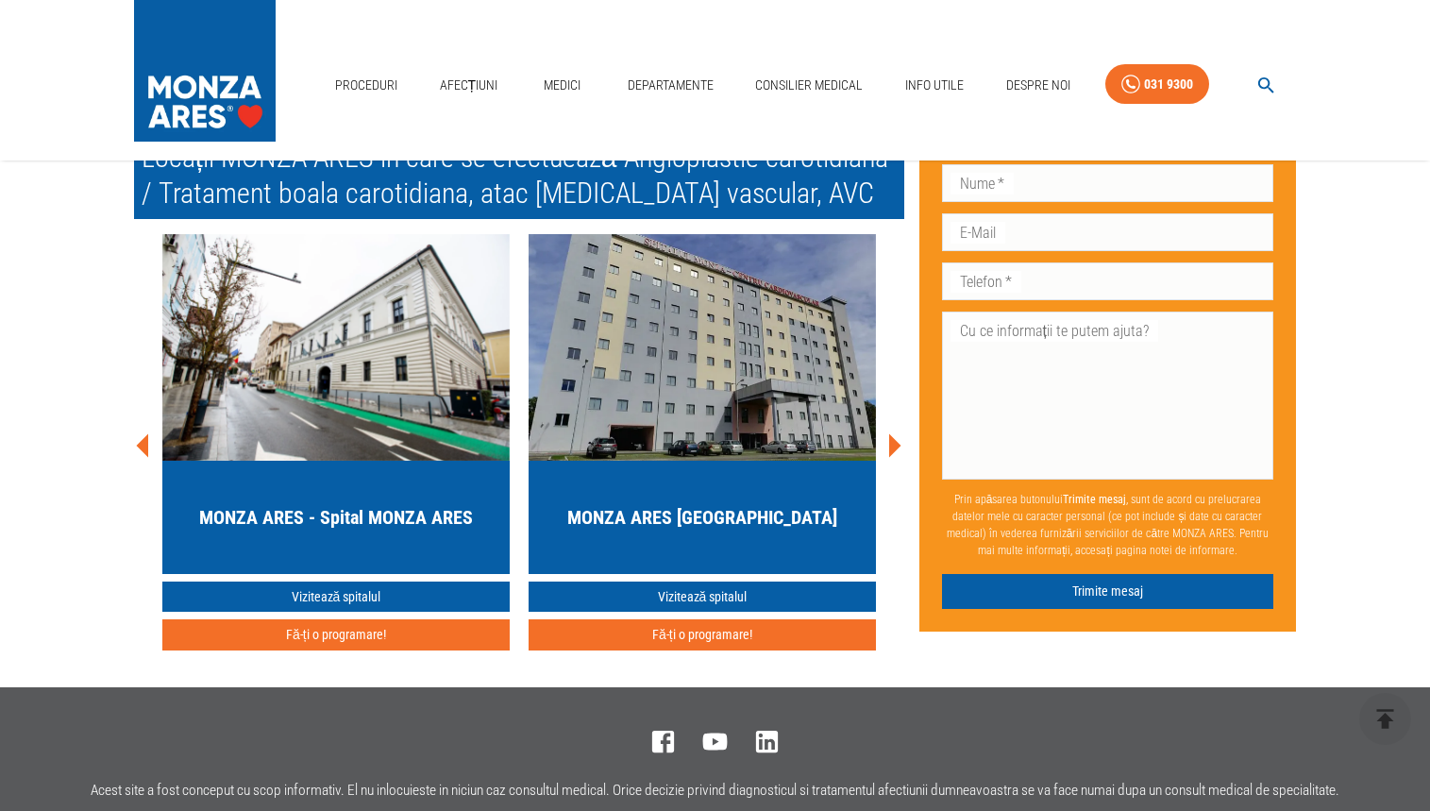
click at [145, 433] on icon at bounding box center [142, 445] width 12 height 24
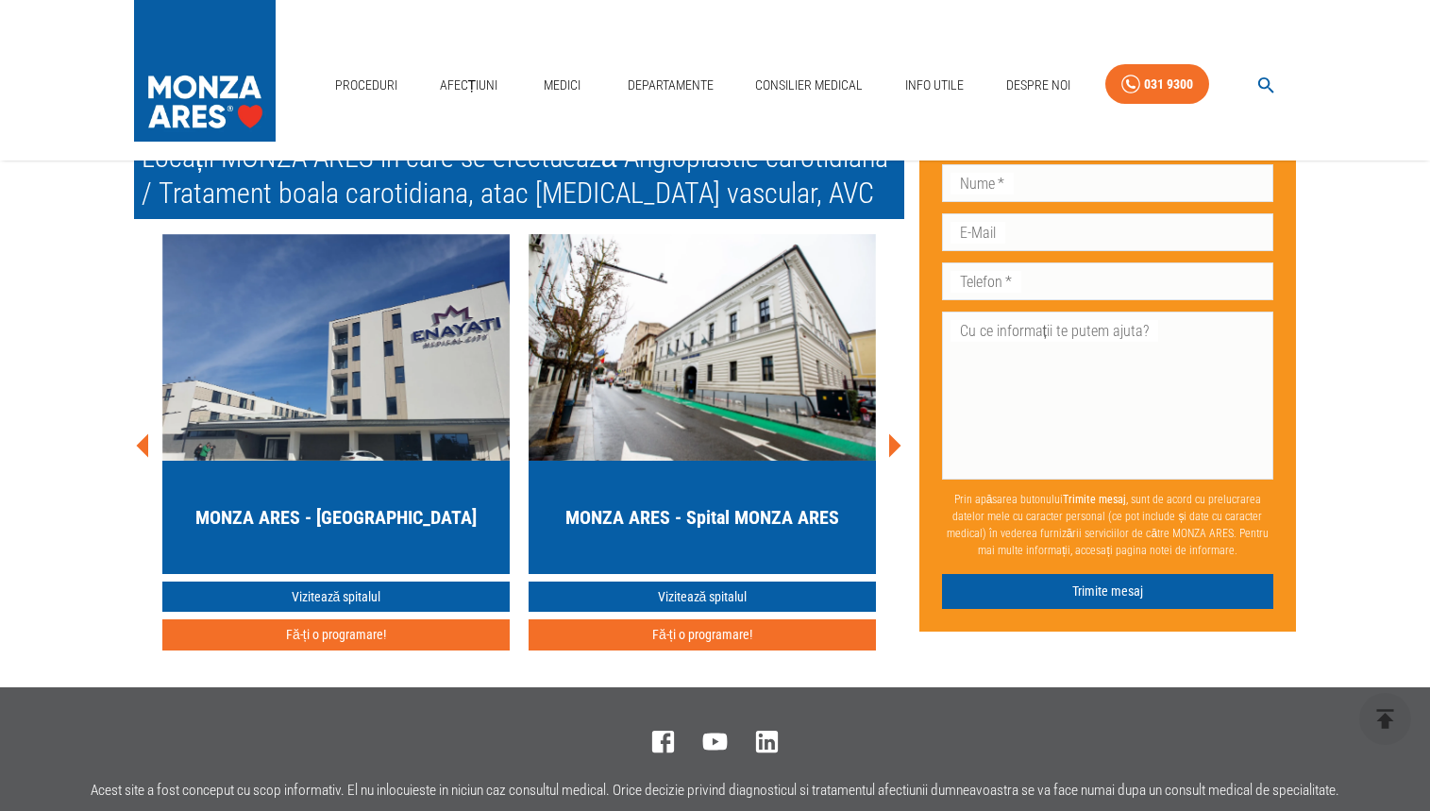
click at [898, 417] on icon at bounding box center [894, 445] width 57 height 57
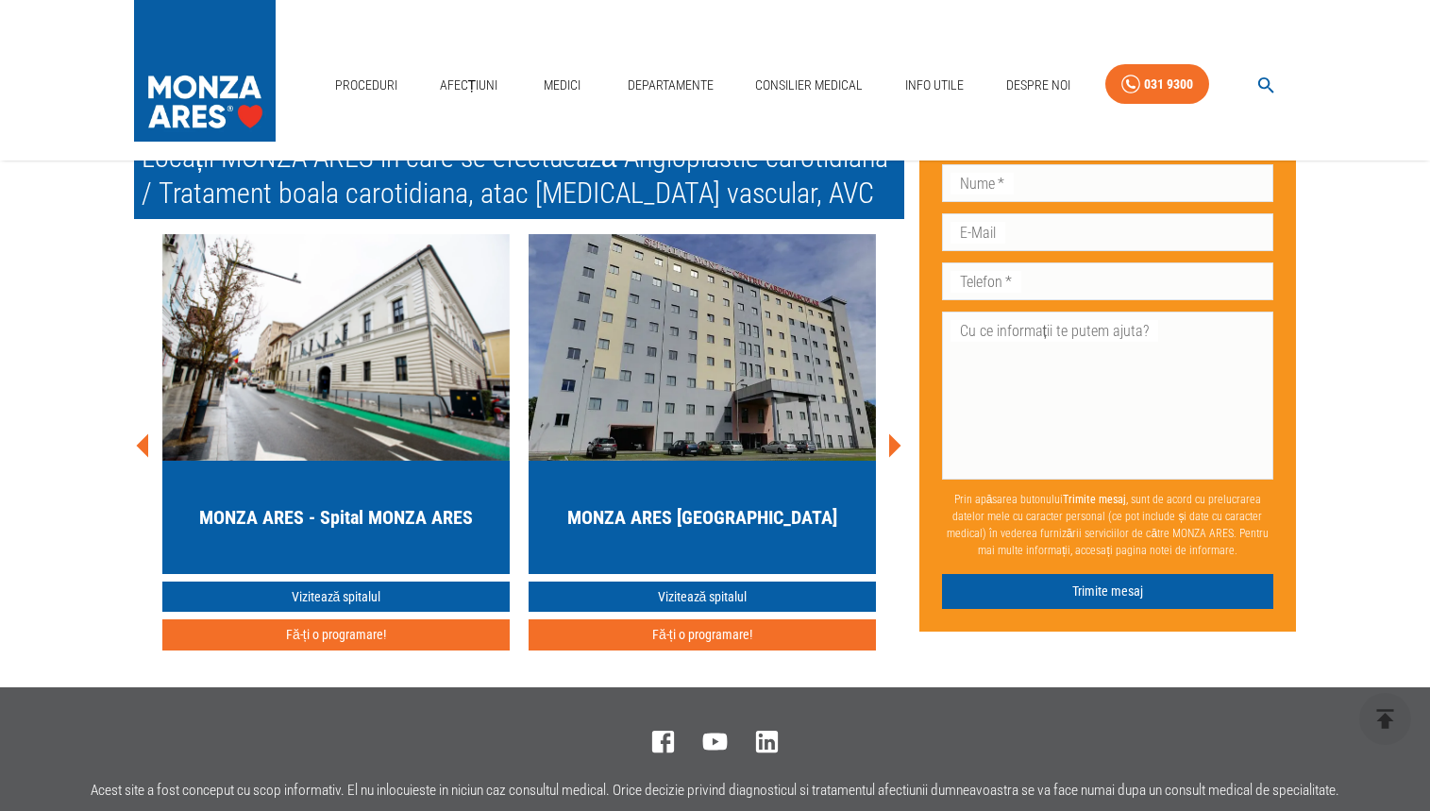
click at [891, 433] on icon at bounding box center [895, 445] width 12 height 24
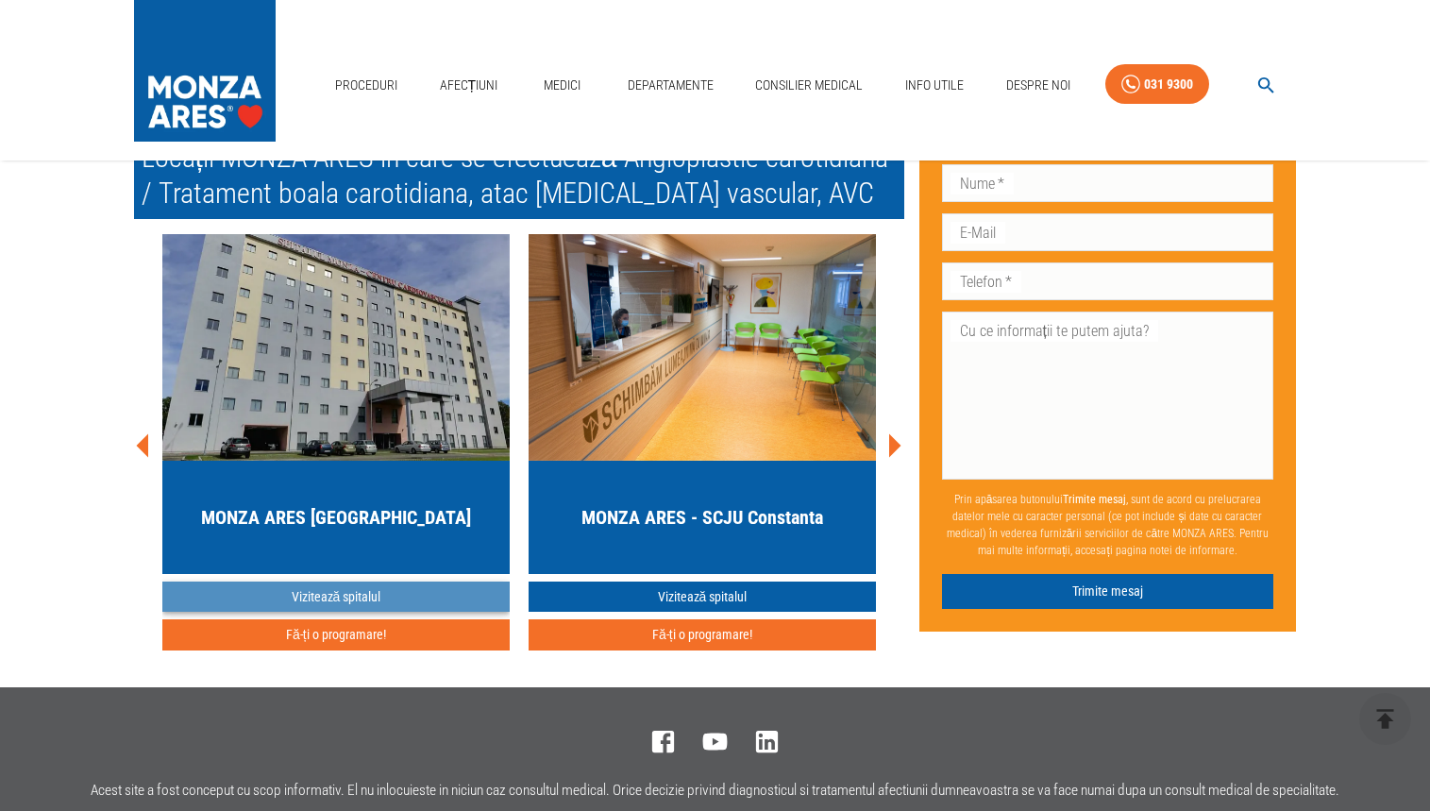
click at [353, 581] on link "Vizitează spitalul" at bounding box center [335, 596] width 347 height 31
